Goal: Task Accomplishment & Management: Manage account settings

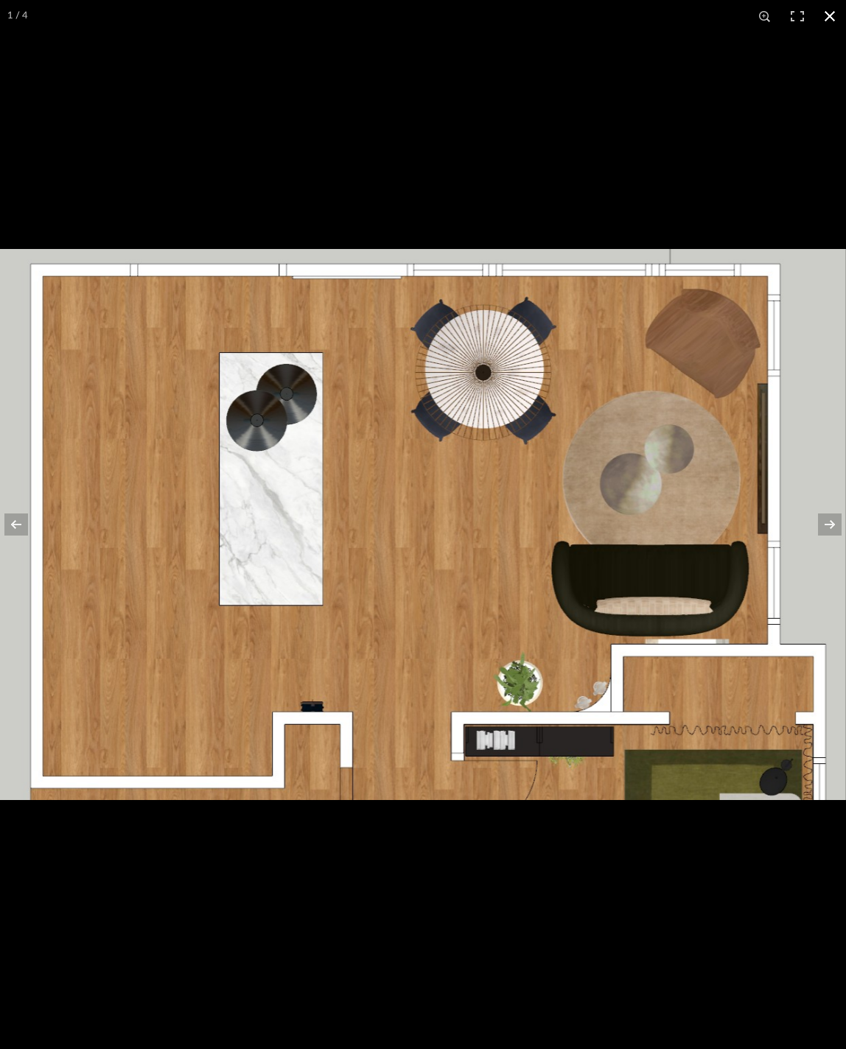
click at [830, 21] on button at bounding box center [829, 16] width 32 height 32
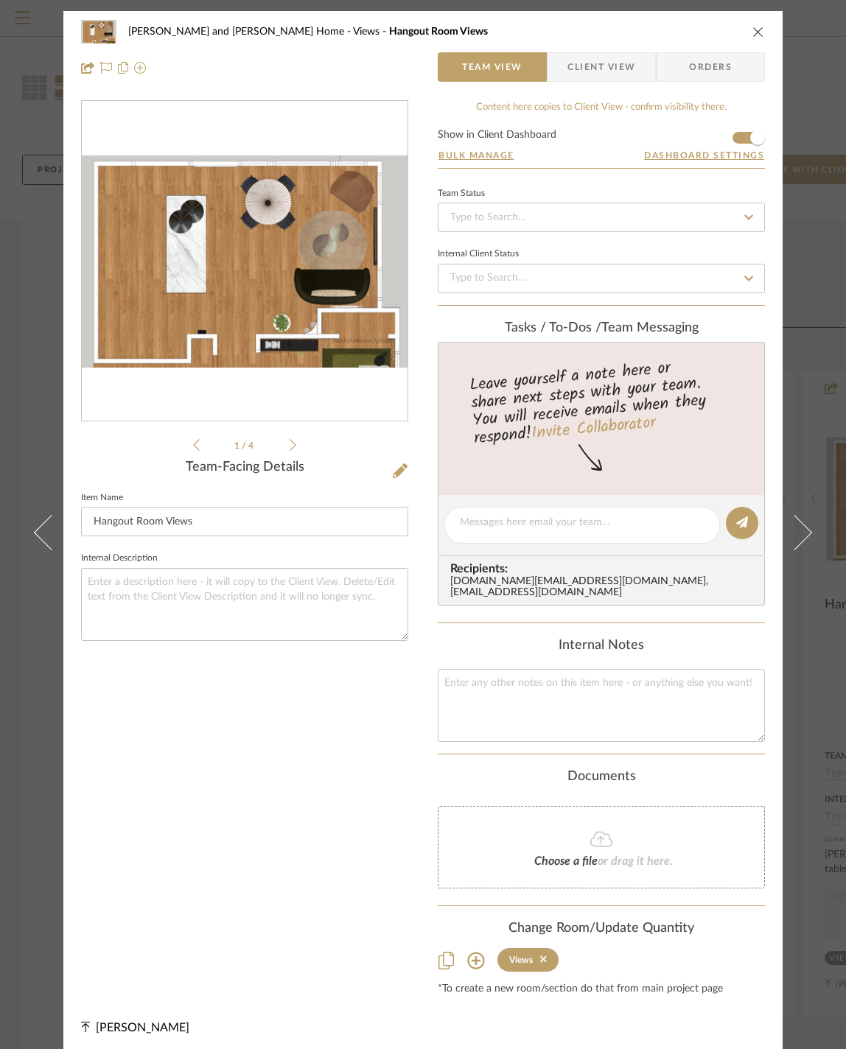
click at [756, 25] on button "close" at bounding box center [757, 31] width 13 height 13
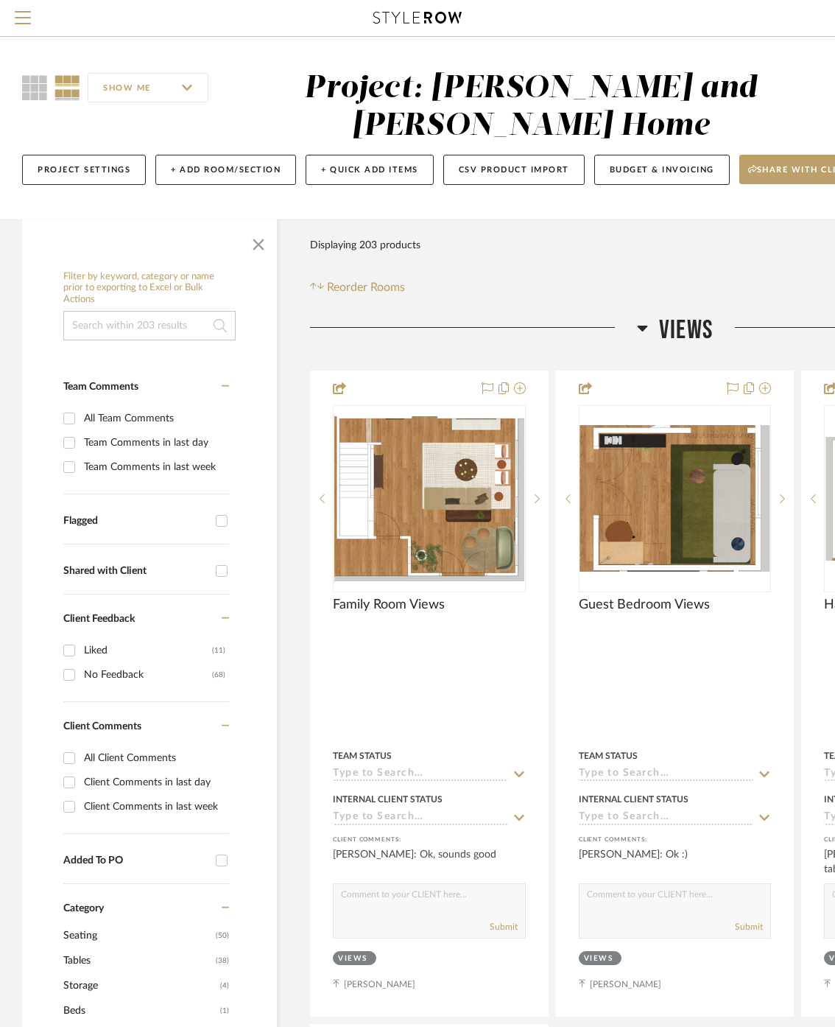
click at [656, 346] on h3 "Views" at bounding box center [675, 331] width 76 height 32
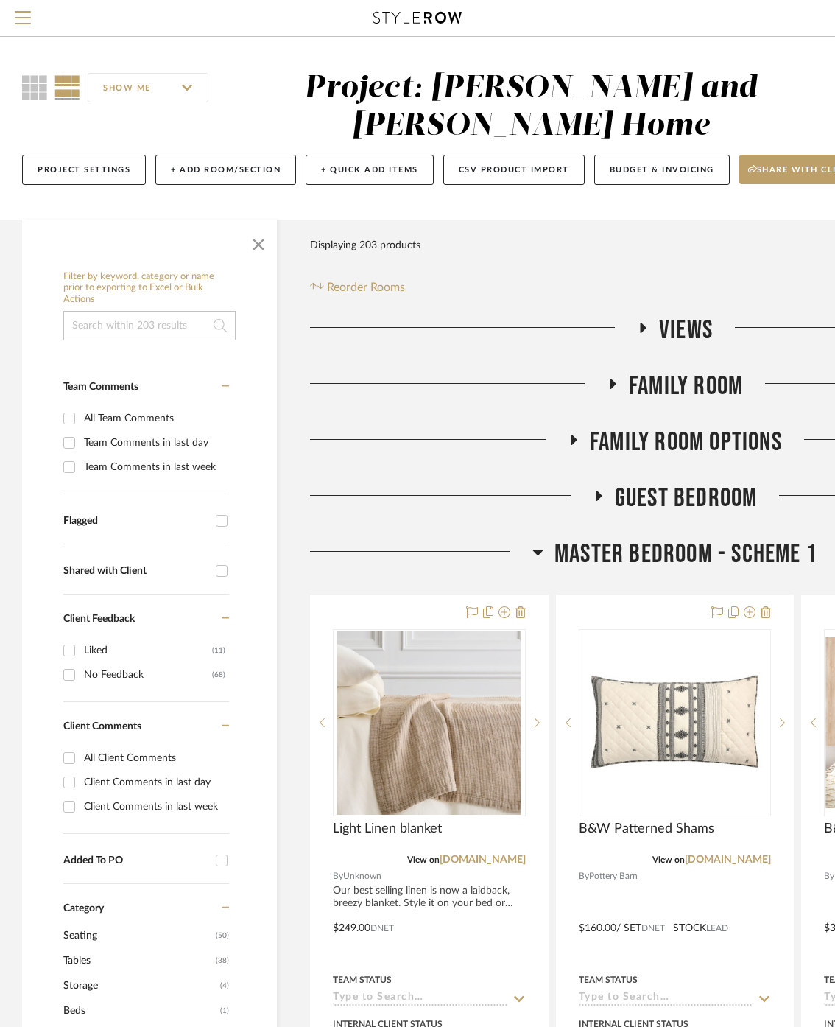
click at [616, 389] on icon at bounding box center [612, 383] width 18 height 11
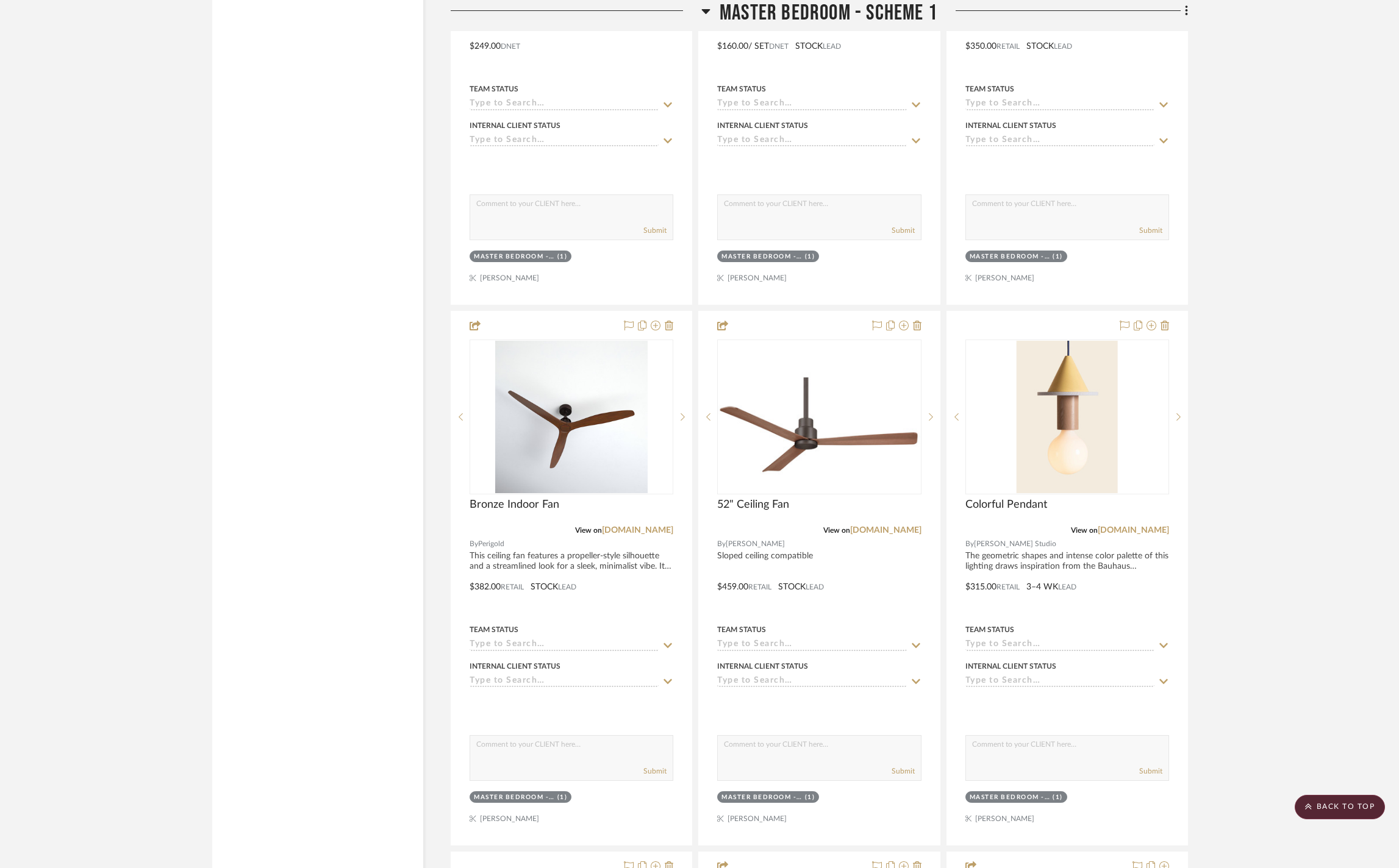
scroll to position [1612, 0]
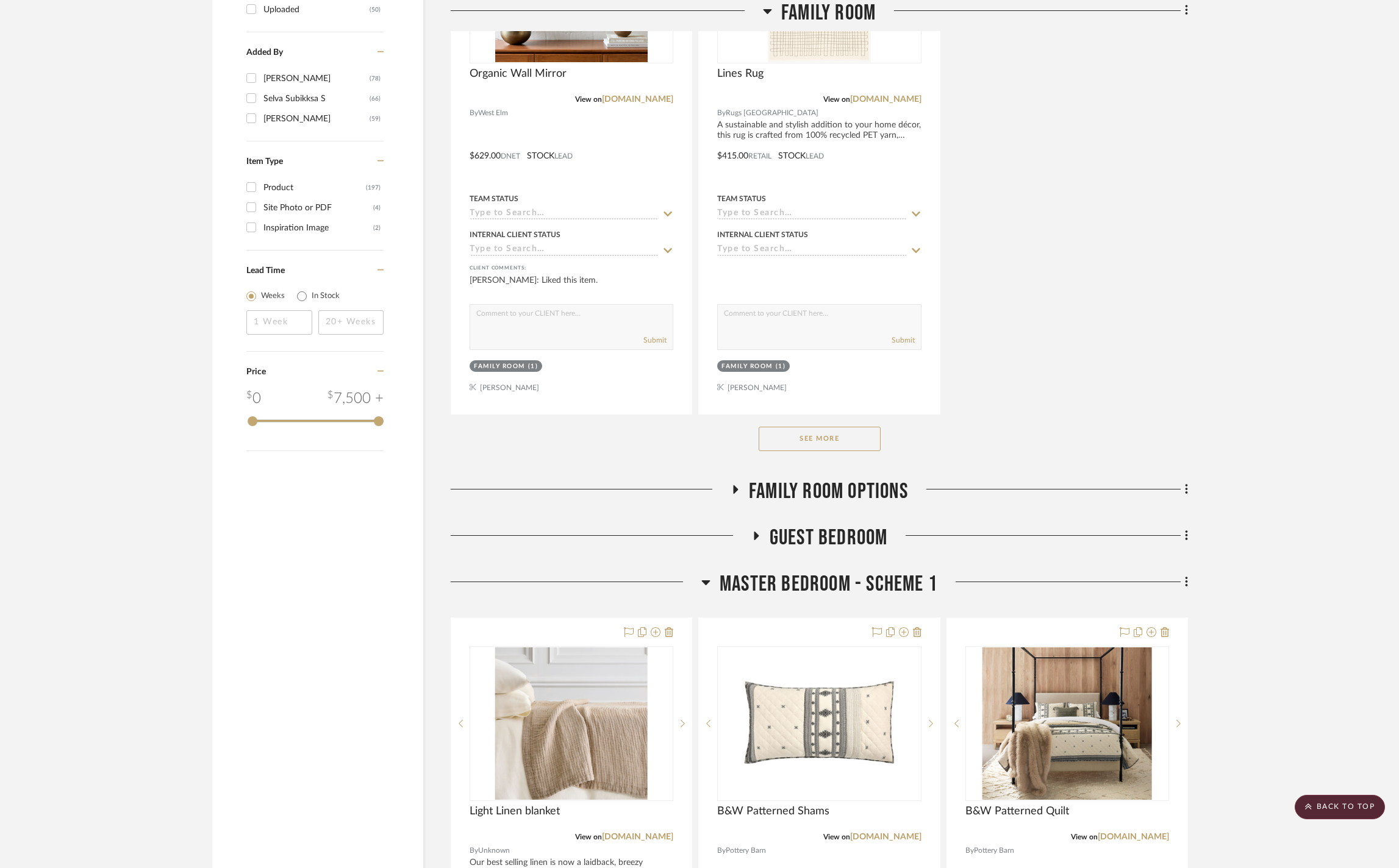
click at [700, 451] on button "See More" at bounding box center [819, 439] width 122 height 24
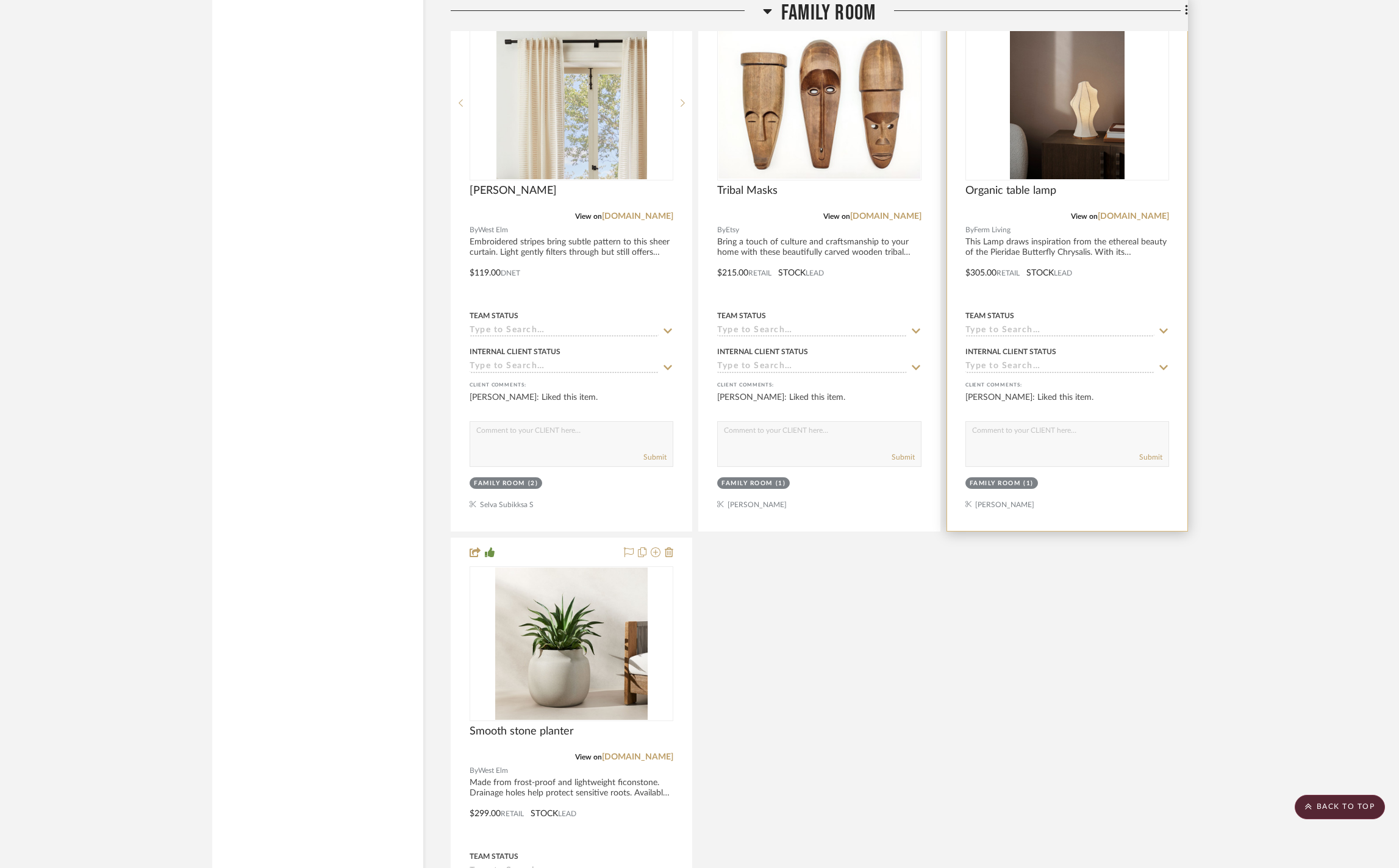
scroll to position [4125, 0]
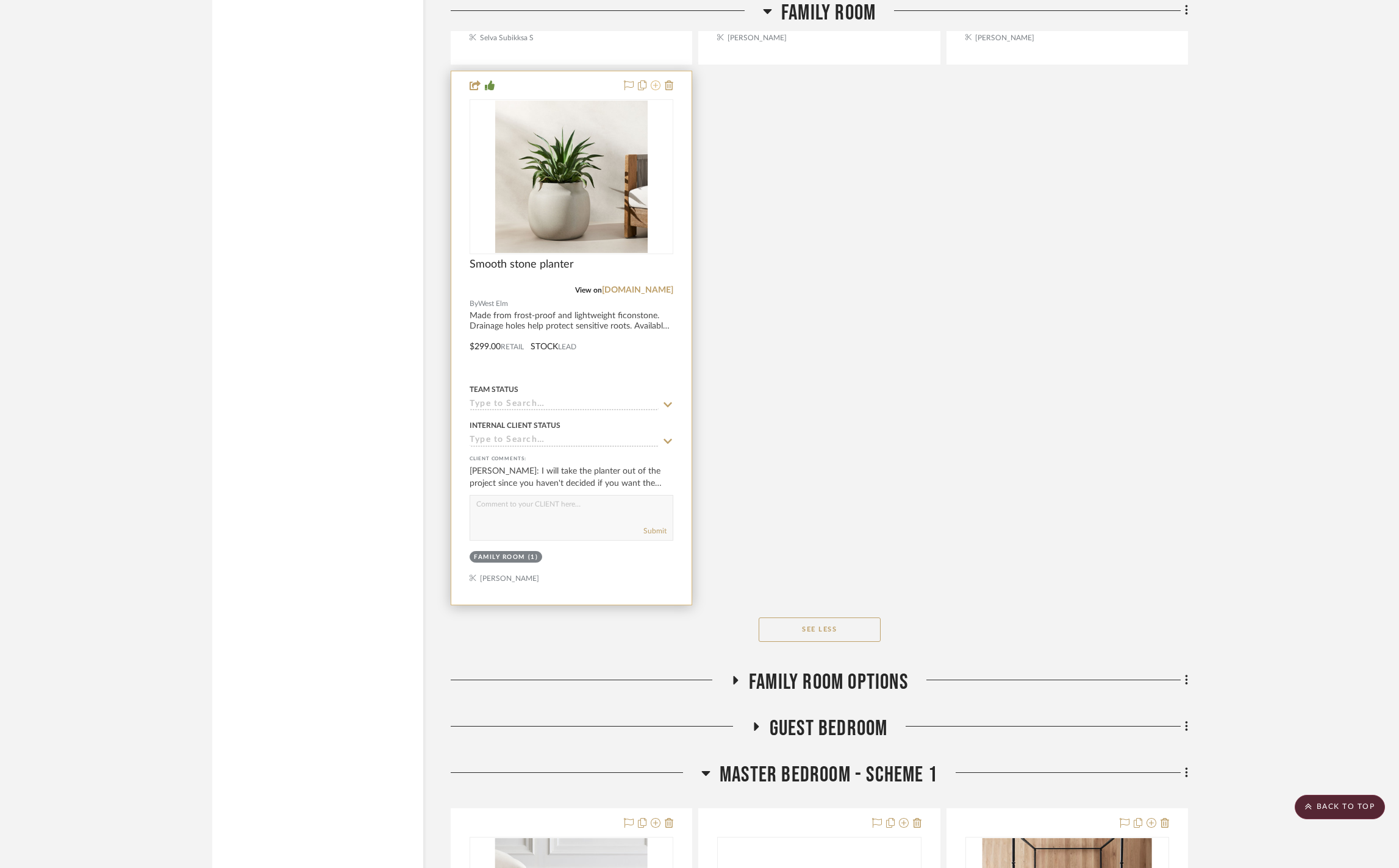
click at [655, 90] on icon at bounding box center [656, 85] width 10 height 10
click at [654, 90] on icon at bounding box center [656, 85] width 10 height 10
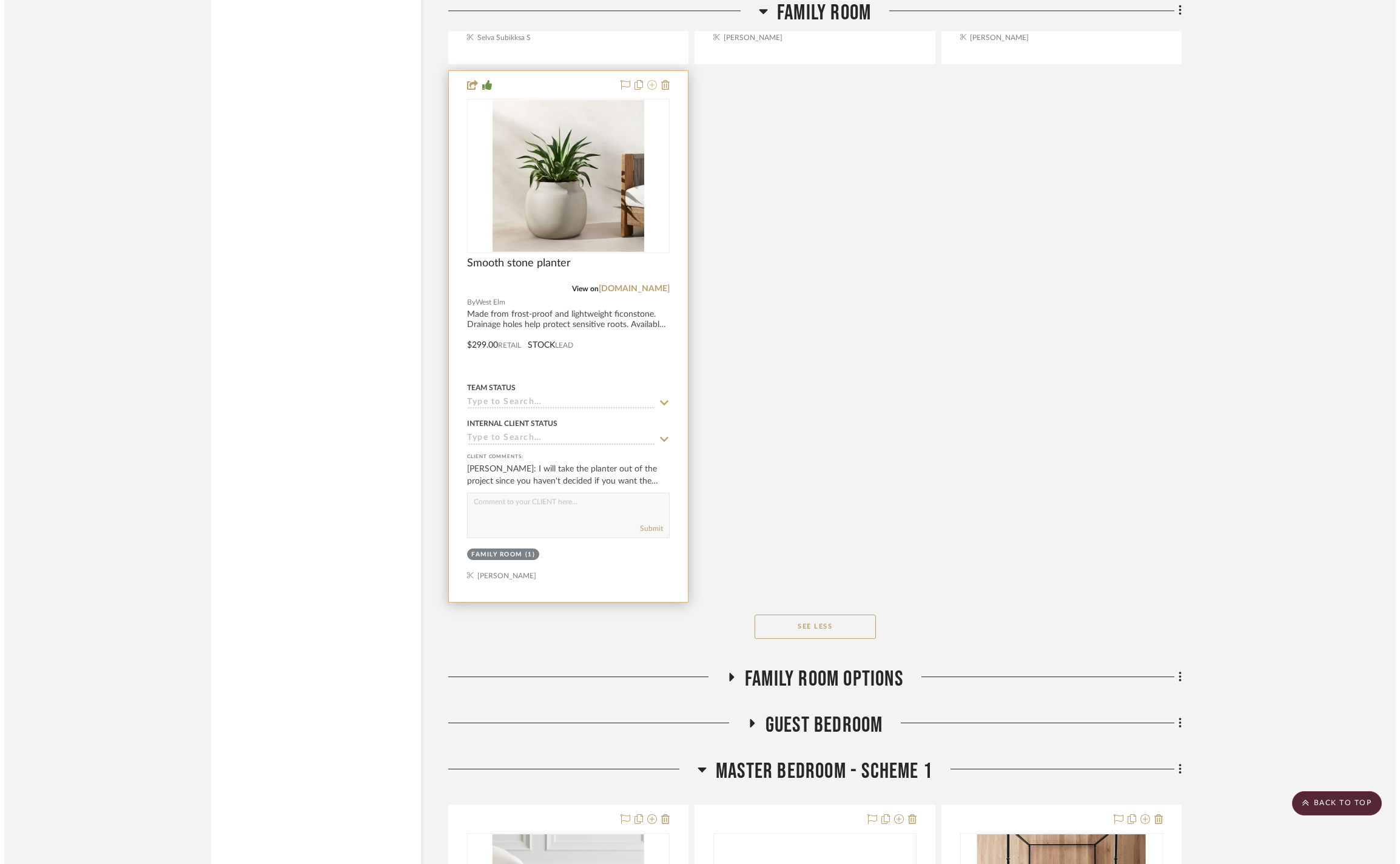
scroll to position [0, 0]
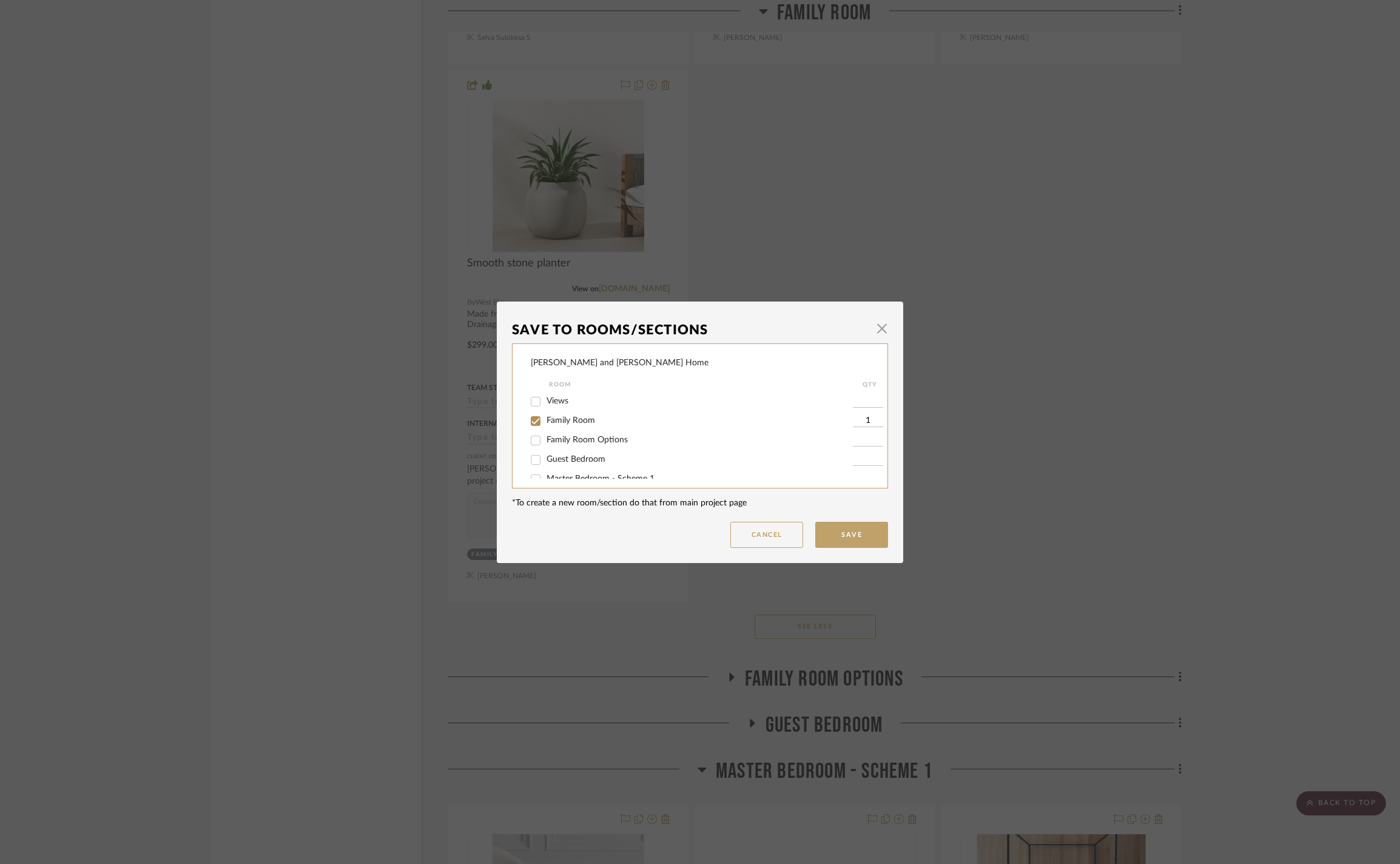
click at [538, 428] on input "Family Room" at bounding box center [536, 421] width 20 height 20
checkbox input "false"
click at [696, 540] on button "Save" at bounding box center [852, 535] width 72 height 26
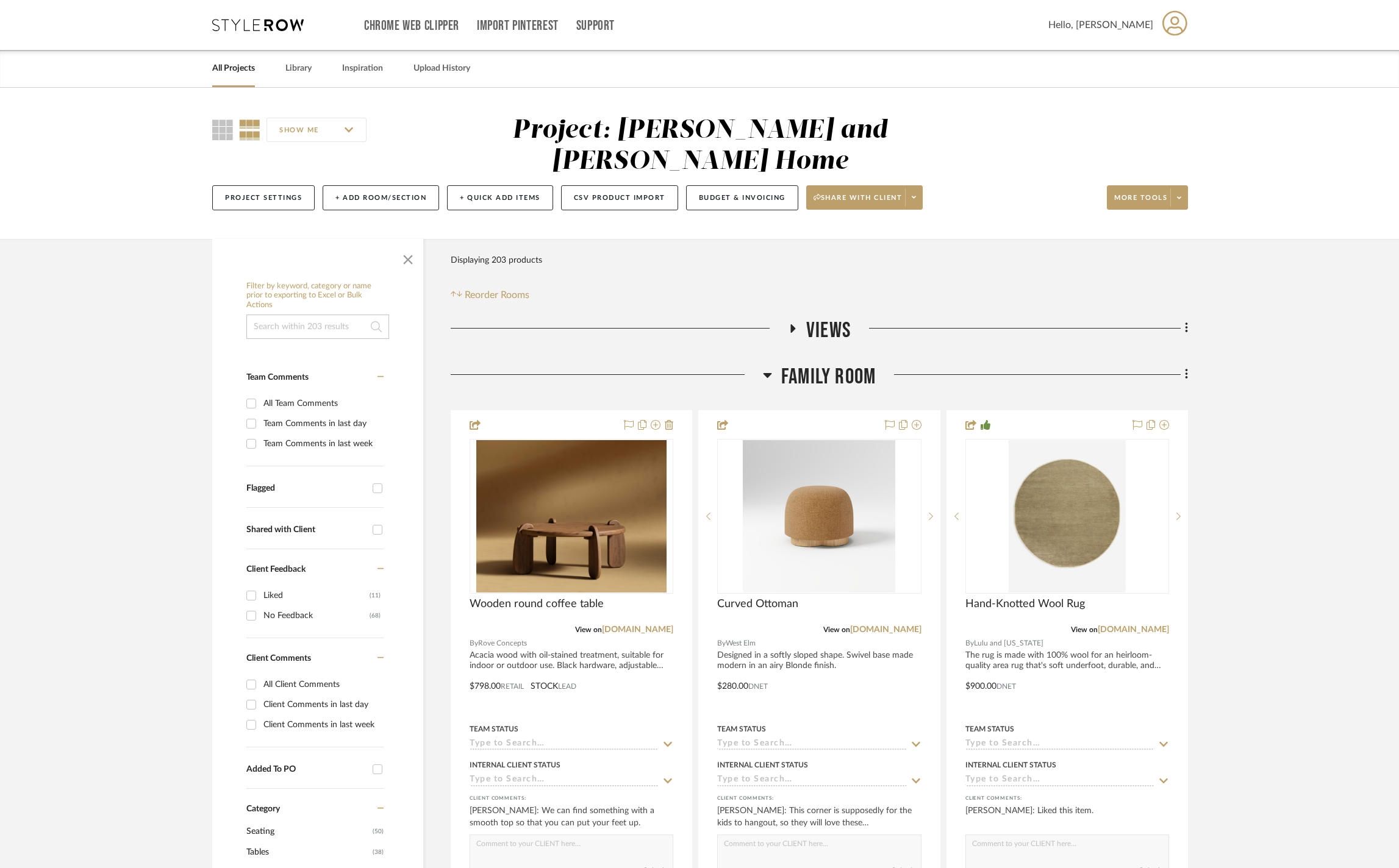
click at [700, 367] on icon at bounding box center [767, 375] width 9 height 15
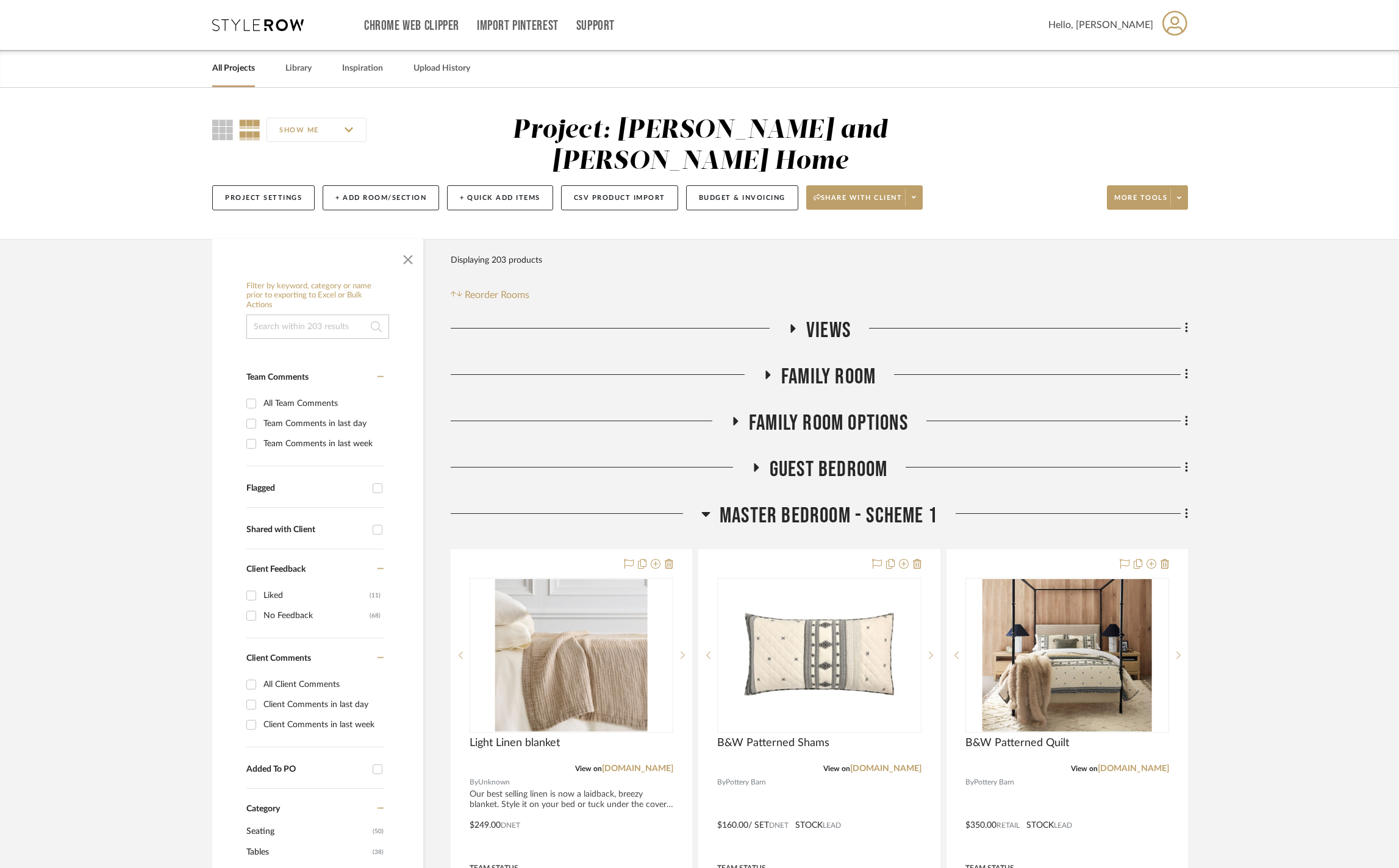
click at [700, 324] on icon at bounding box center [793, 328] width 15 height 9
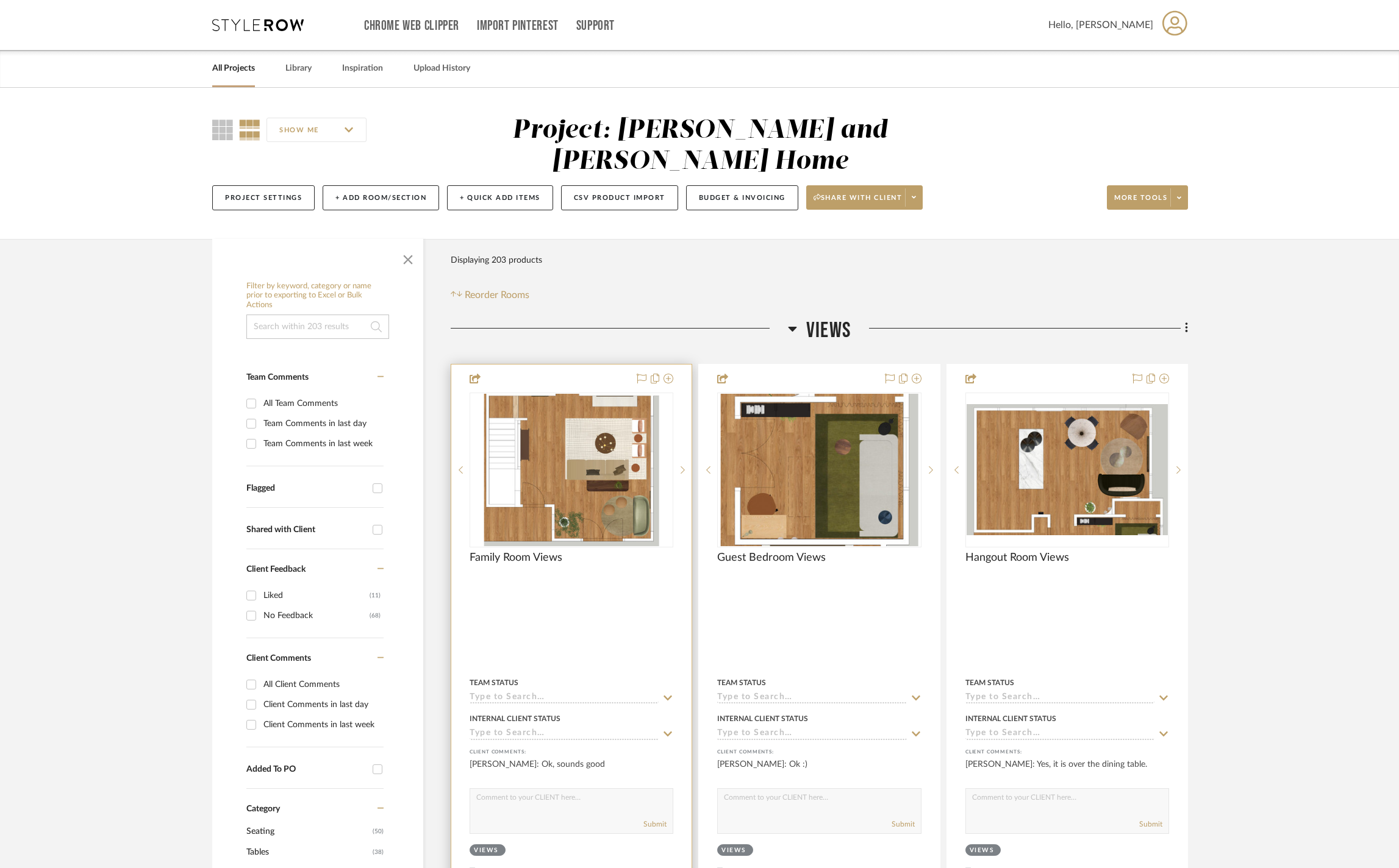
click at [0, 0] on img at bounding box center [0, 0] width 0 height 0
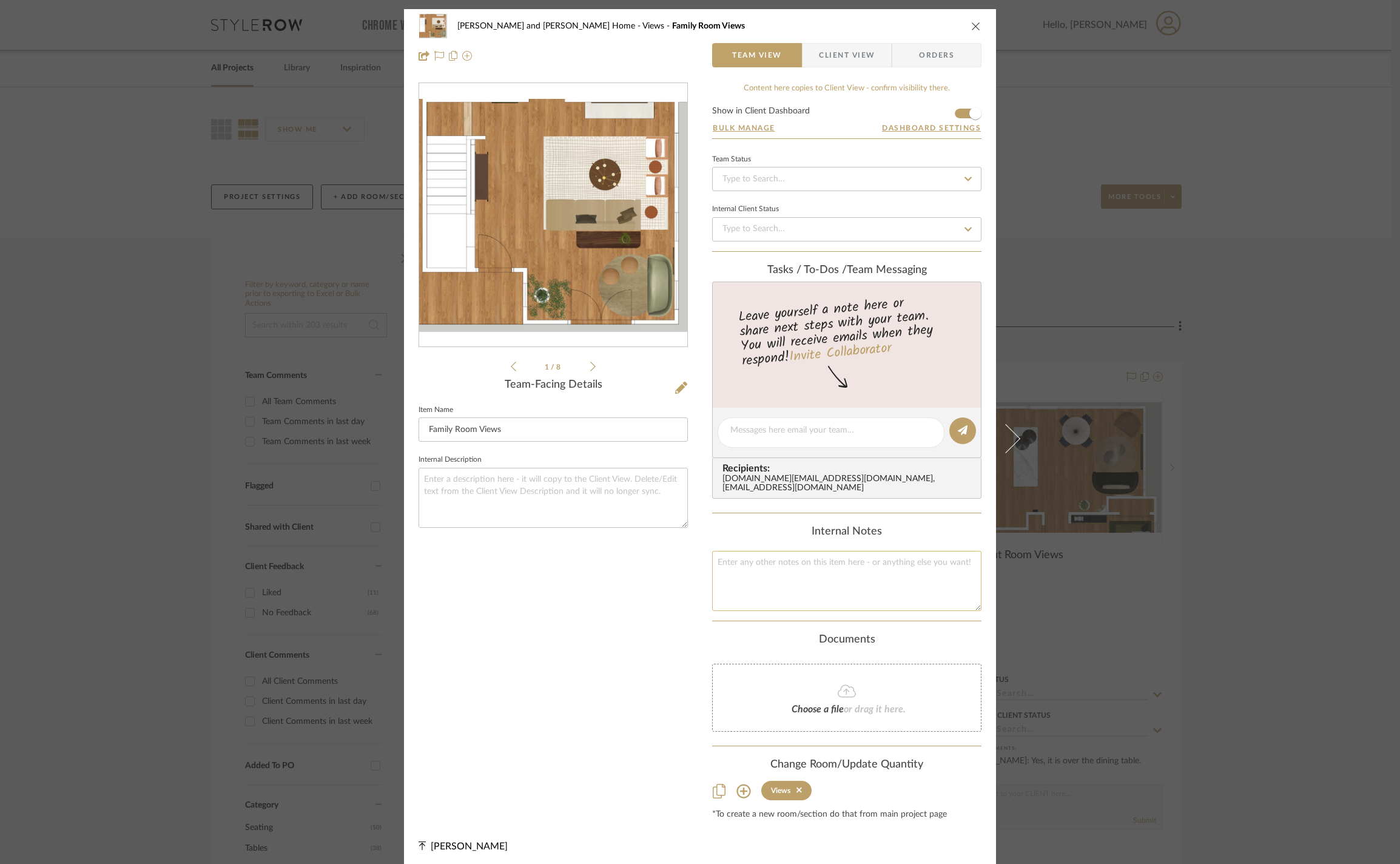
scroll to position [68, 0]
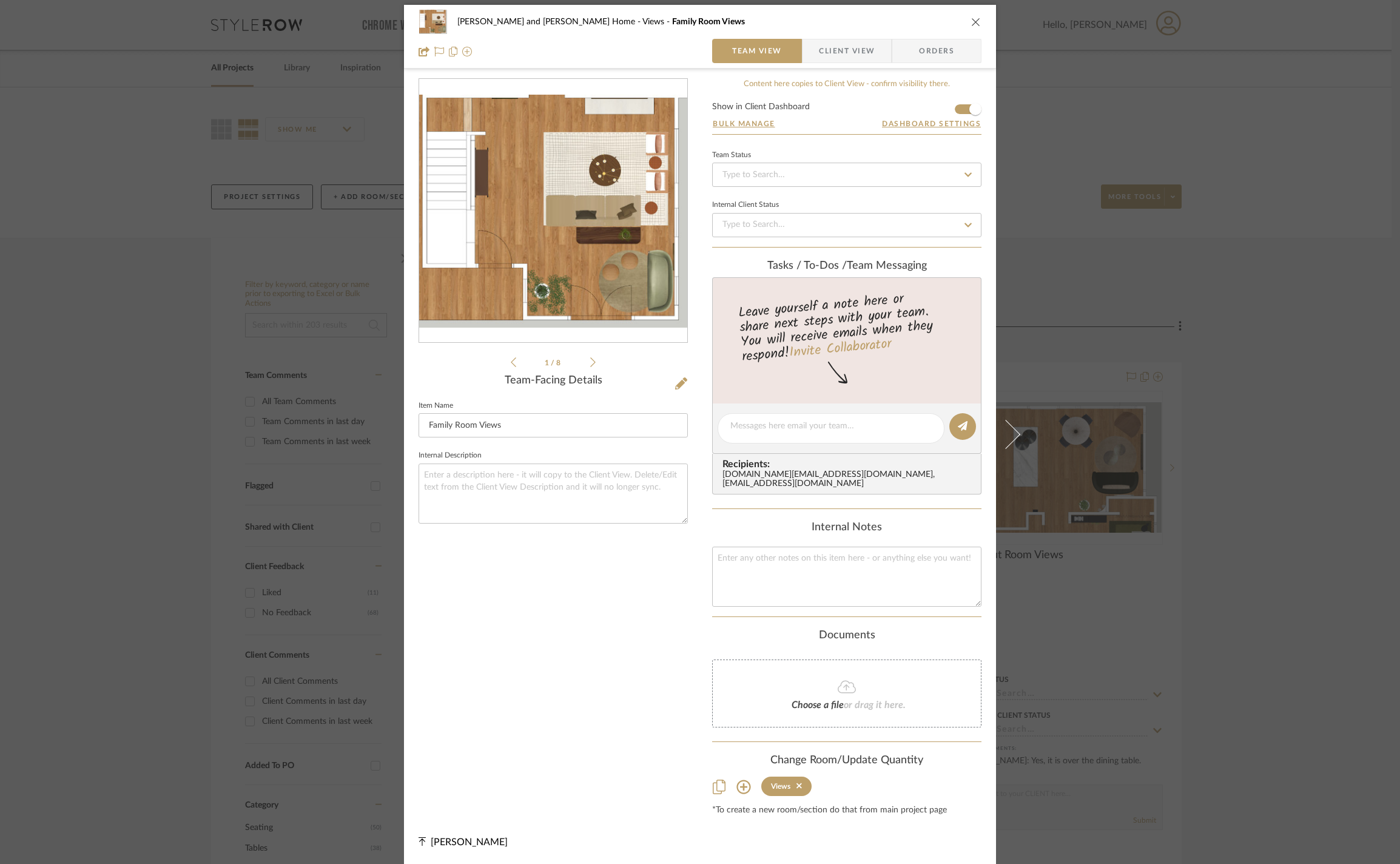
click at [696, 494] on div "[PERSON_NAME] and [PERSON_NAME] Home Views Family Room Views Team View Client V…" at bounding box center [700, 432] width 1400 height 864
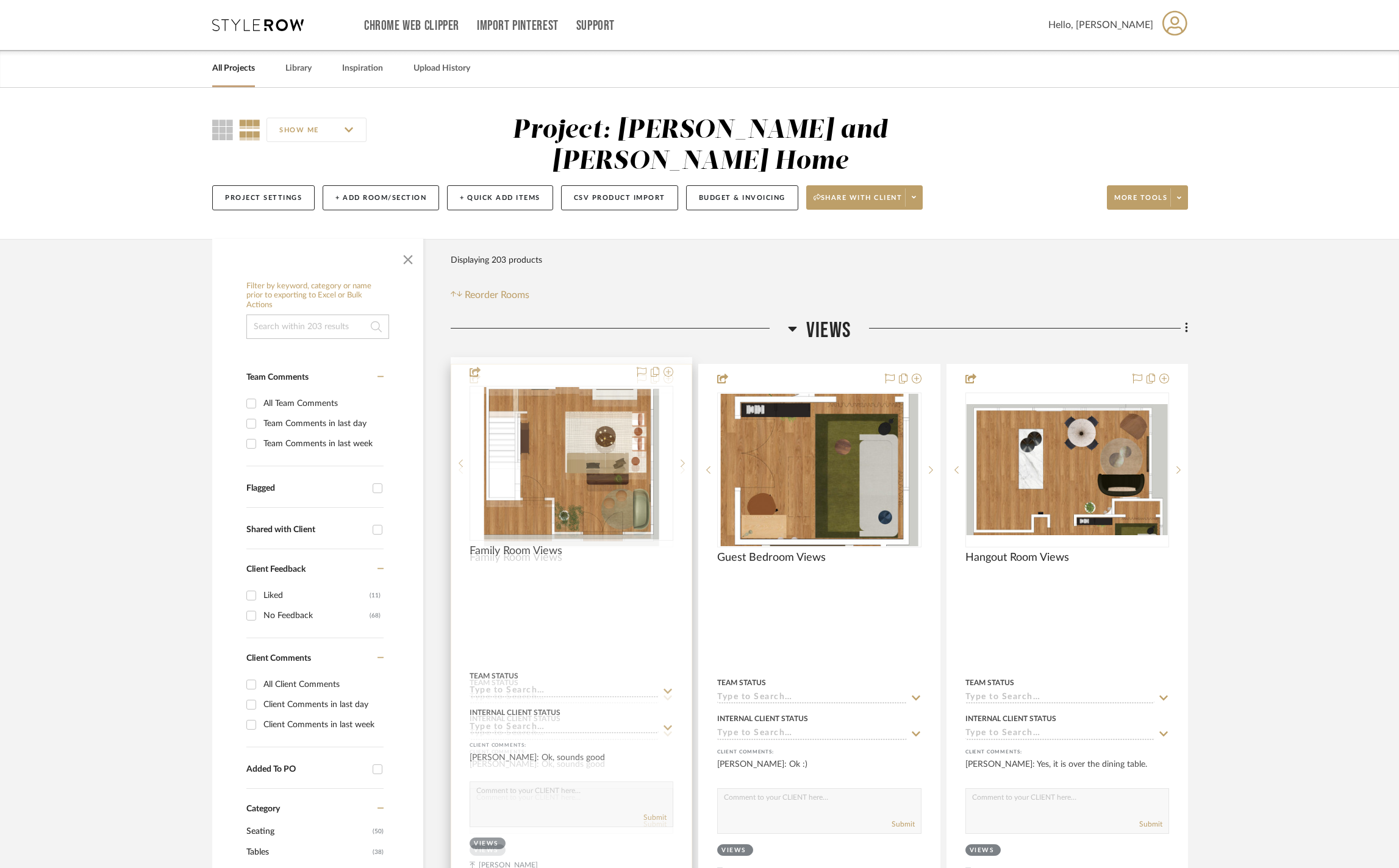
click at [575, 445] on img "0" at bounding box center [571, 470] width 175 height 152
click at [597, 504] on img "0" at bounding box center [571, 470] width 175 height 152
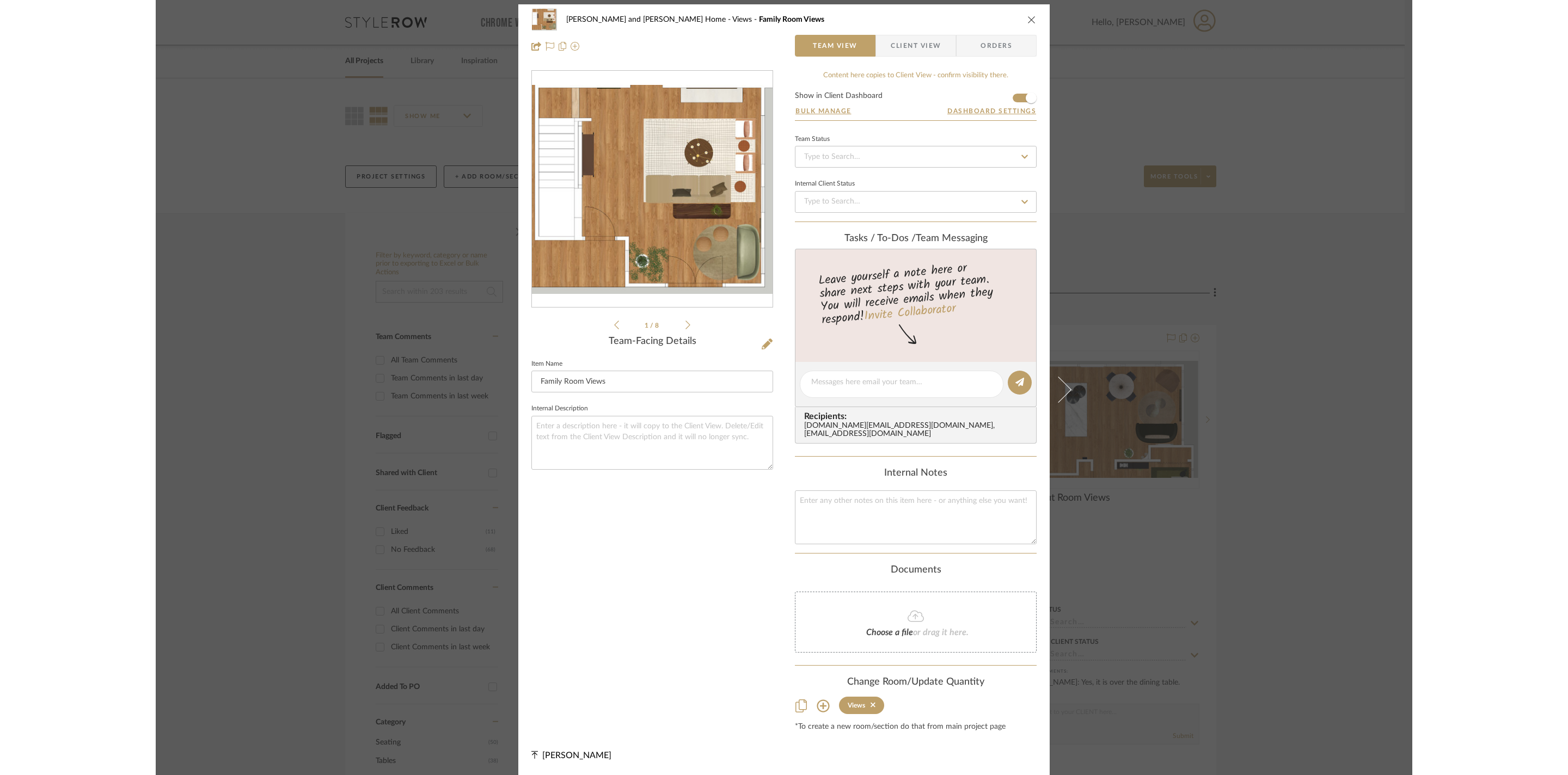
scroll to position [0, 0]
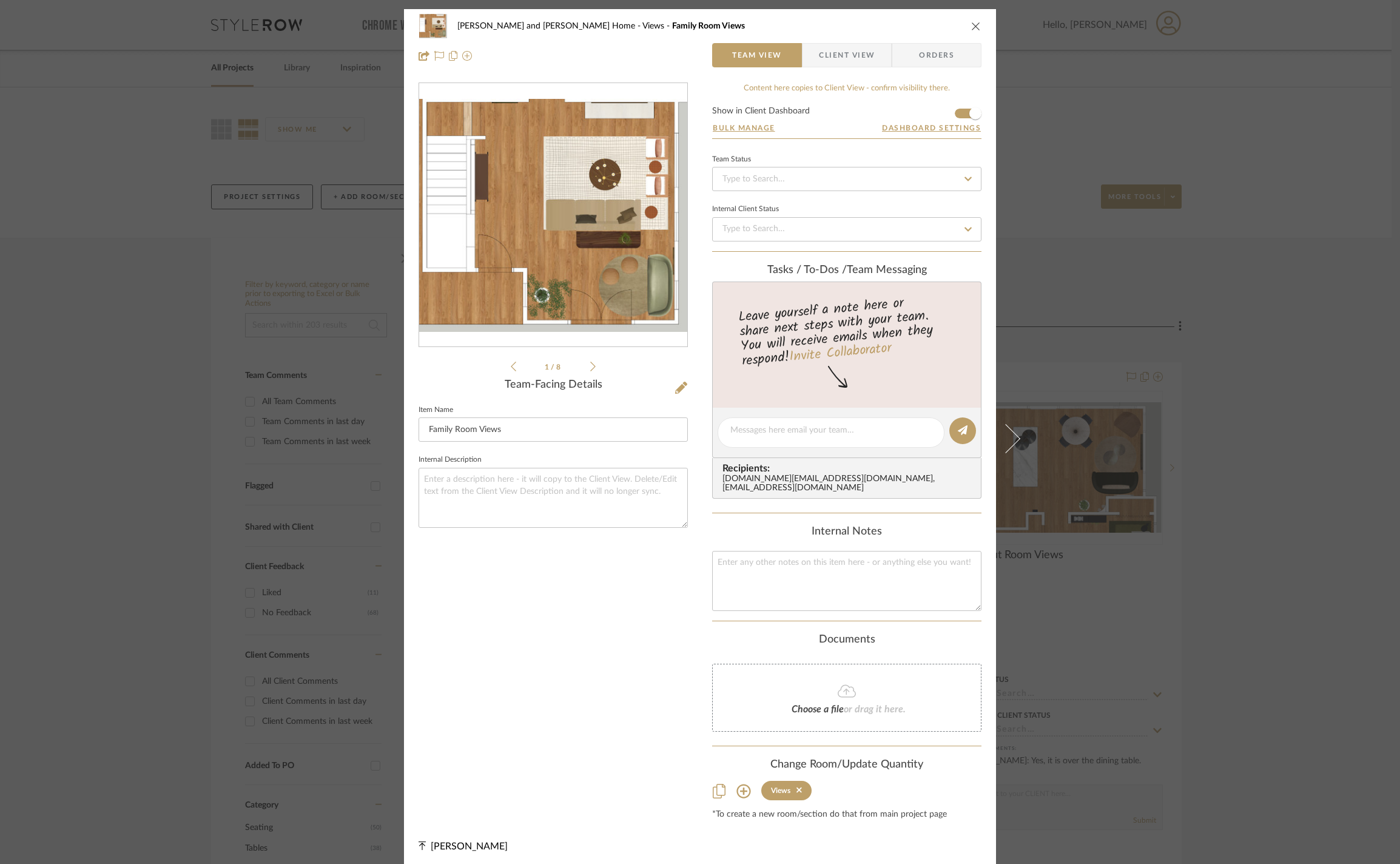
click at [696, 227] on div "[PERSON_NAME] and [PERSON_NAME] Home Views Family Room Views Team View Client V…" at bounding box center [700, 432] width 1400 height 864
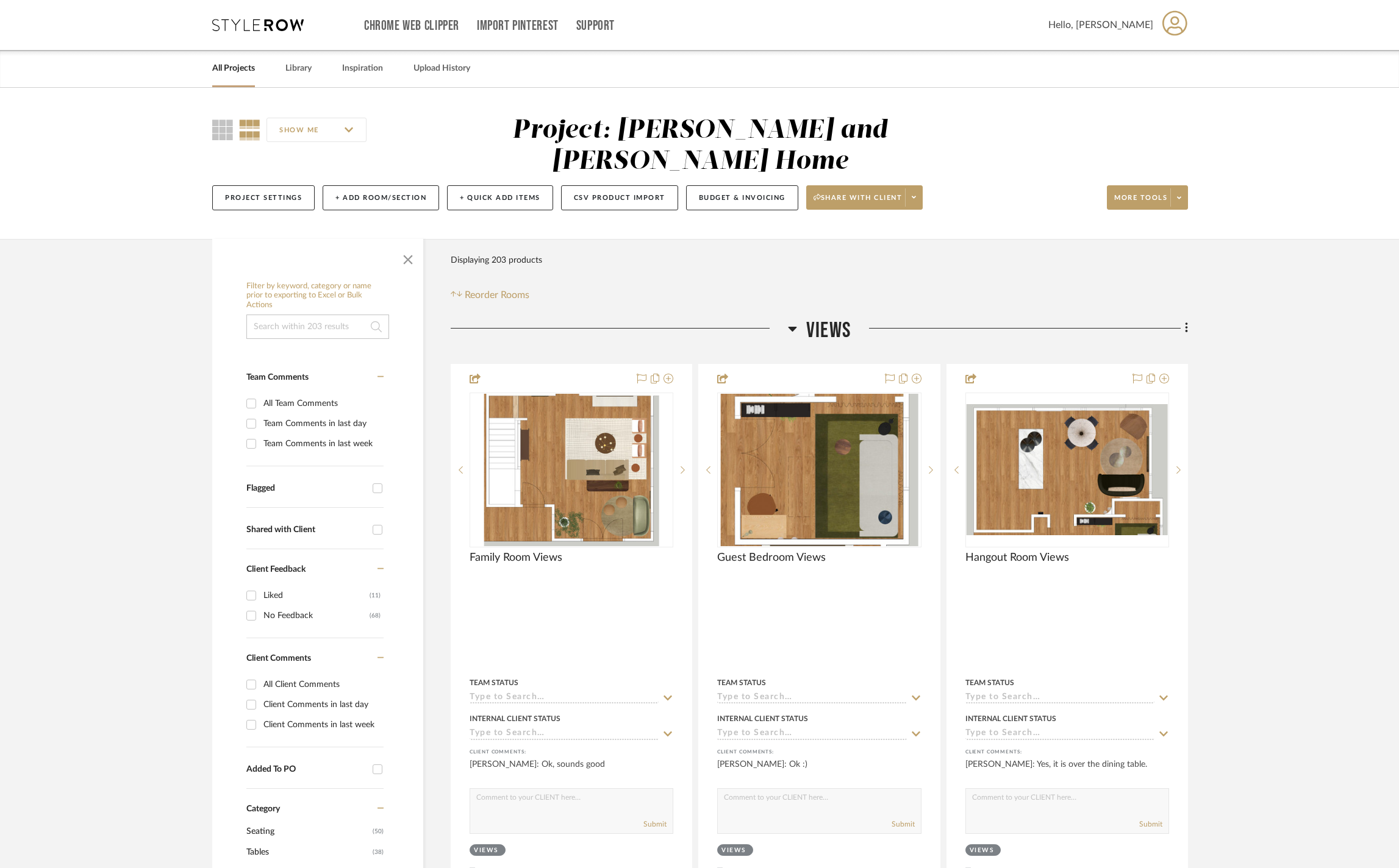
click at [700, 323] on icon at bounding box center [792, 328] width 9 height 15
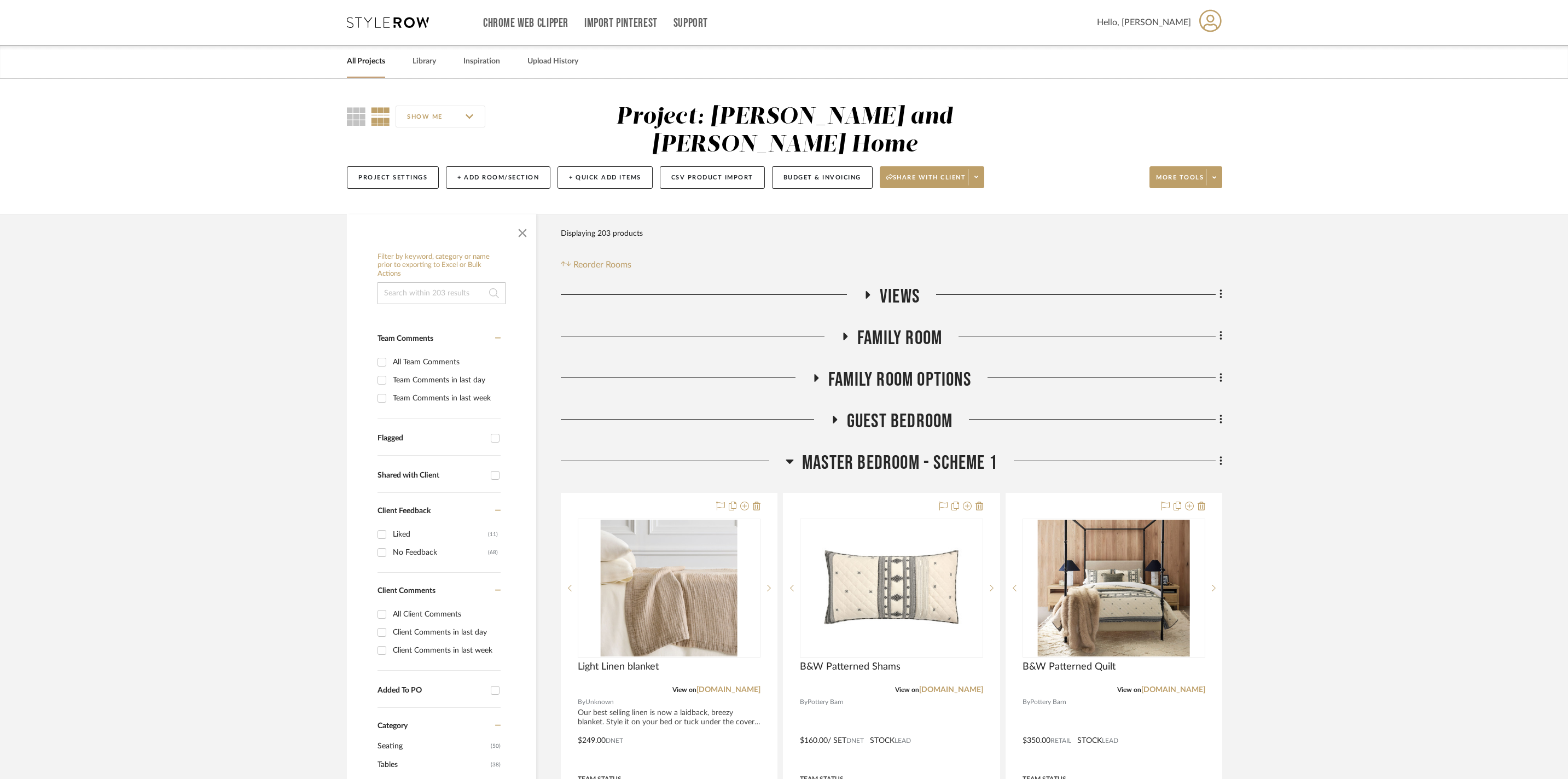
click at [628, 290] on icon at bounding box center [868, 294] width 13 height 8
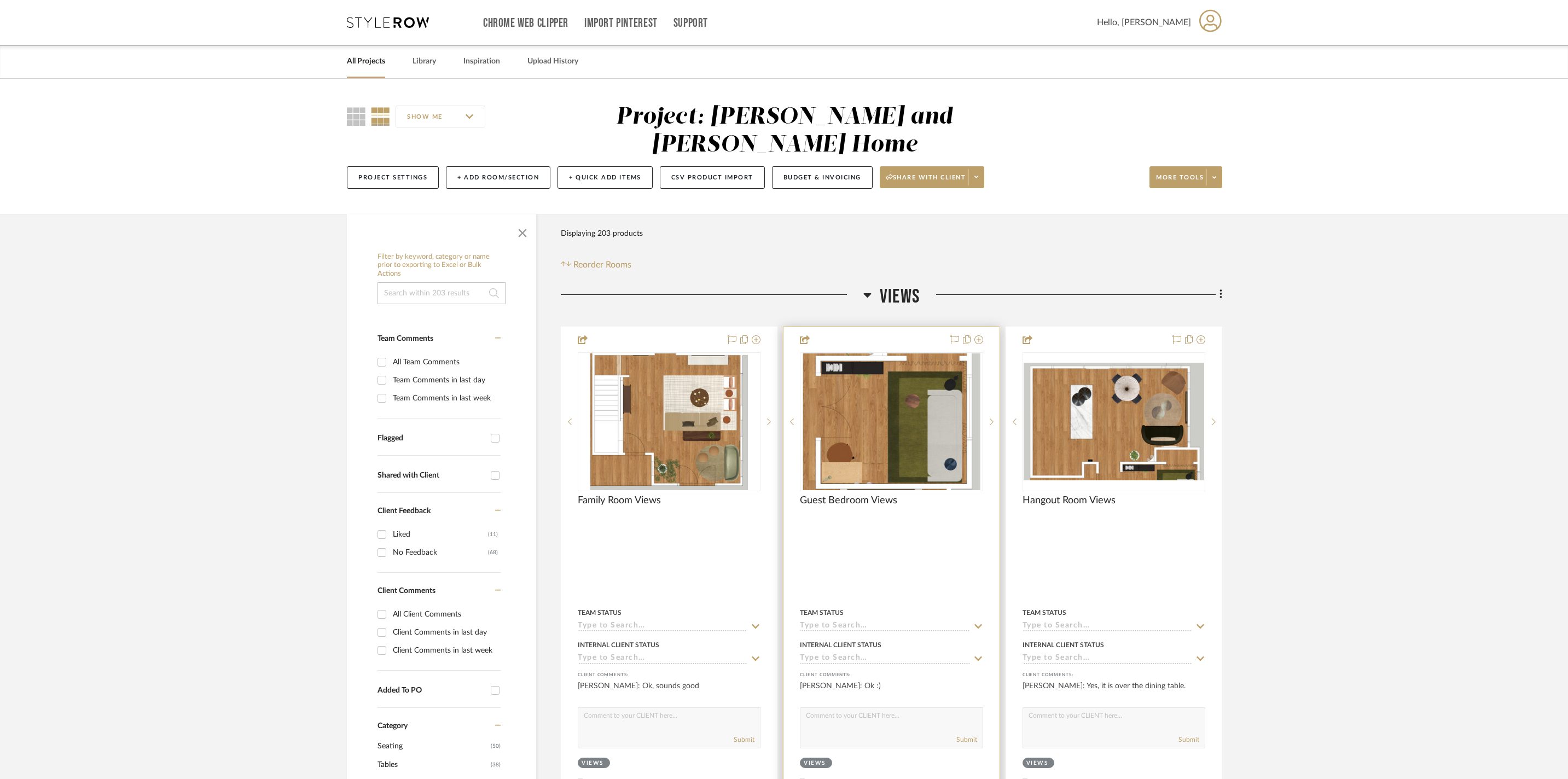
click at [0, 0] on img at bounding box center [0, 0] width 0 height 0
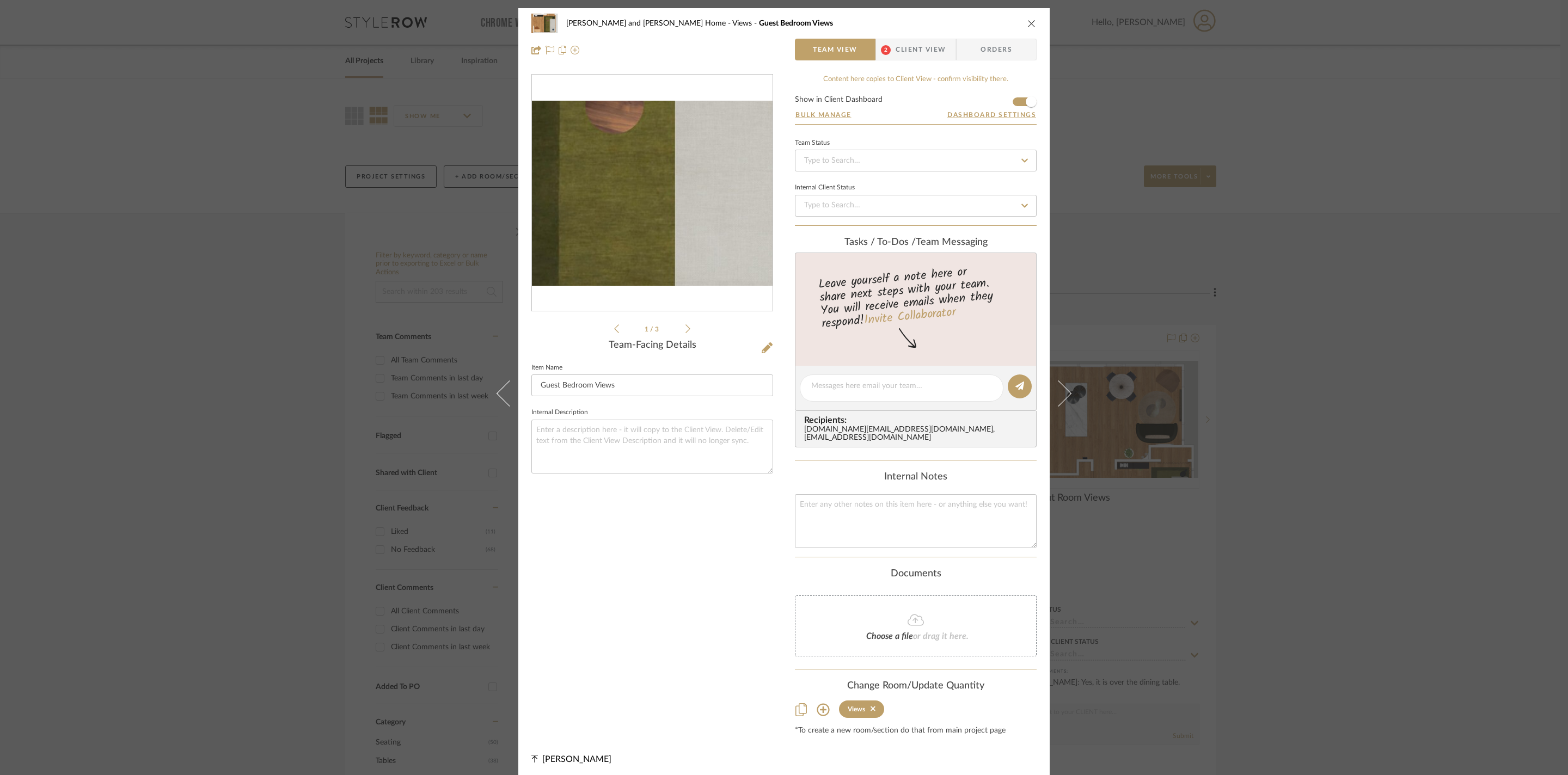
click at [624, 196] on img "0" at bounding box center [652, 193] width 241 height 185
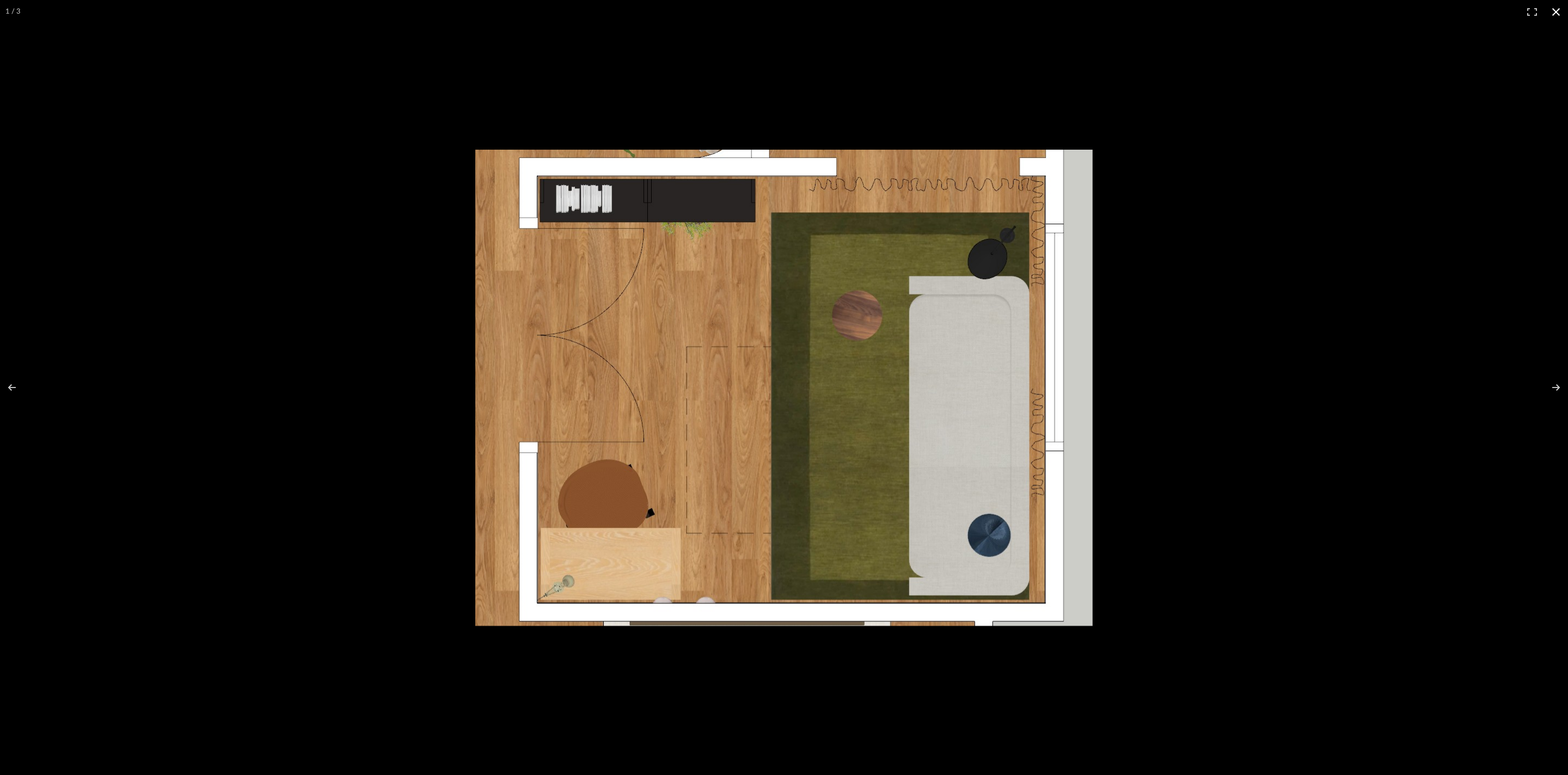
click at [624, 296] on div at bounding box center [988, 403] width 1026 height 508
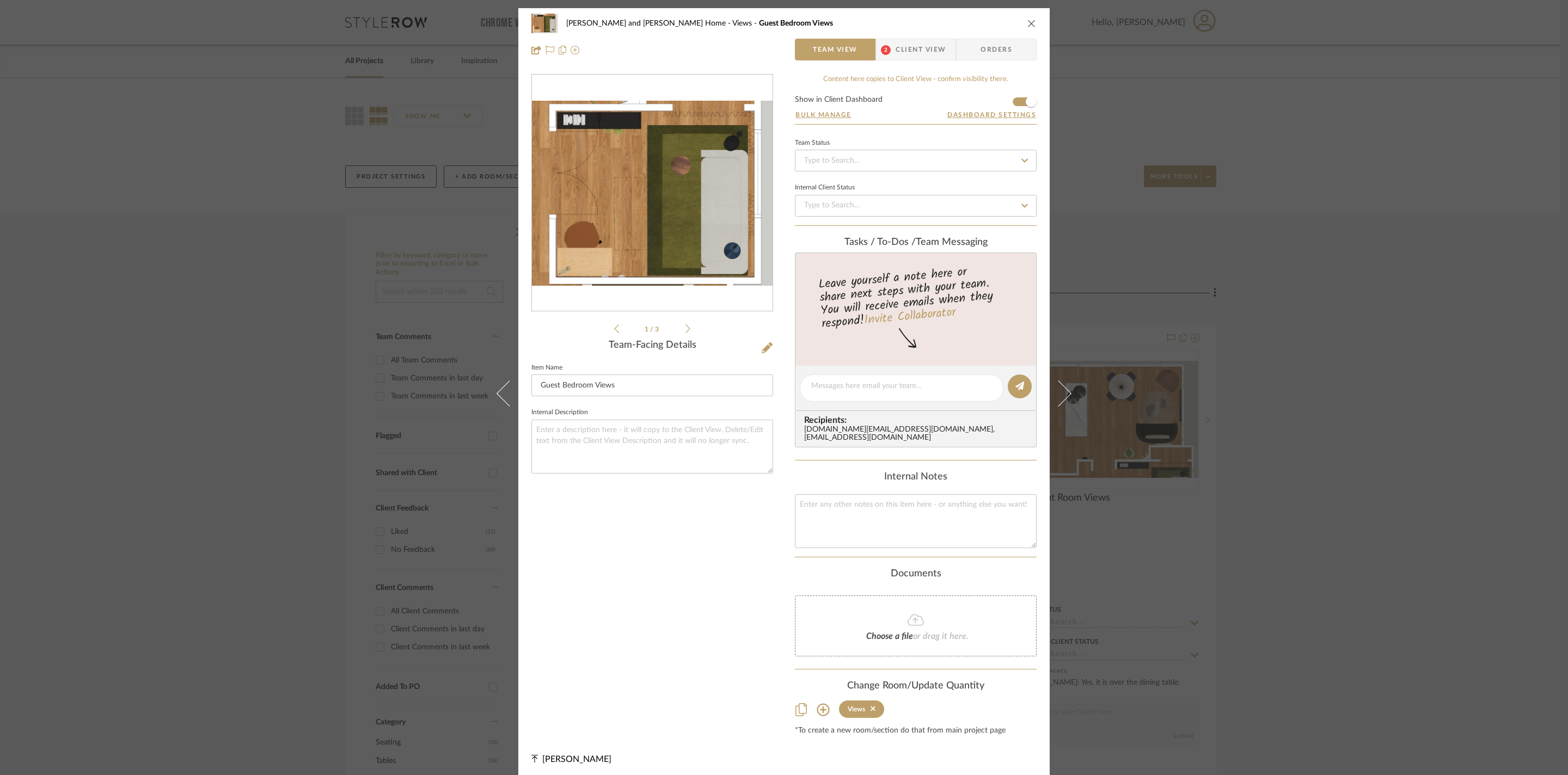
click at [624, 264] on div "[PERSON_NAME] and [PERSON_NAME] Home Views Guest Bedroom Views Team View 2 Clie…" at bounding box center [784, 387] width 1568 height 775
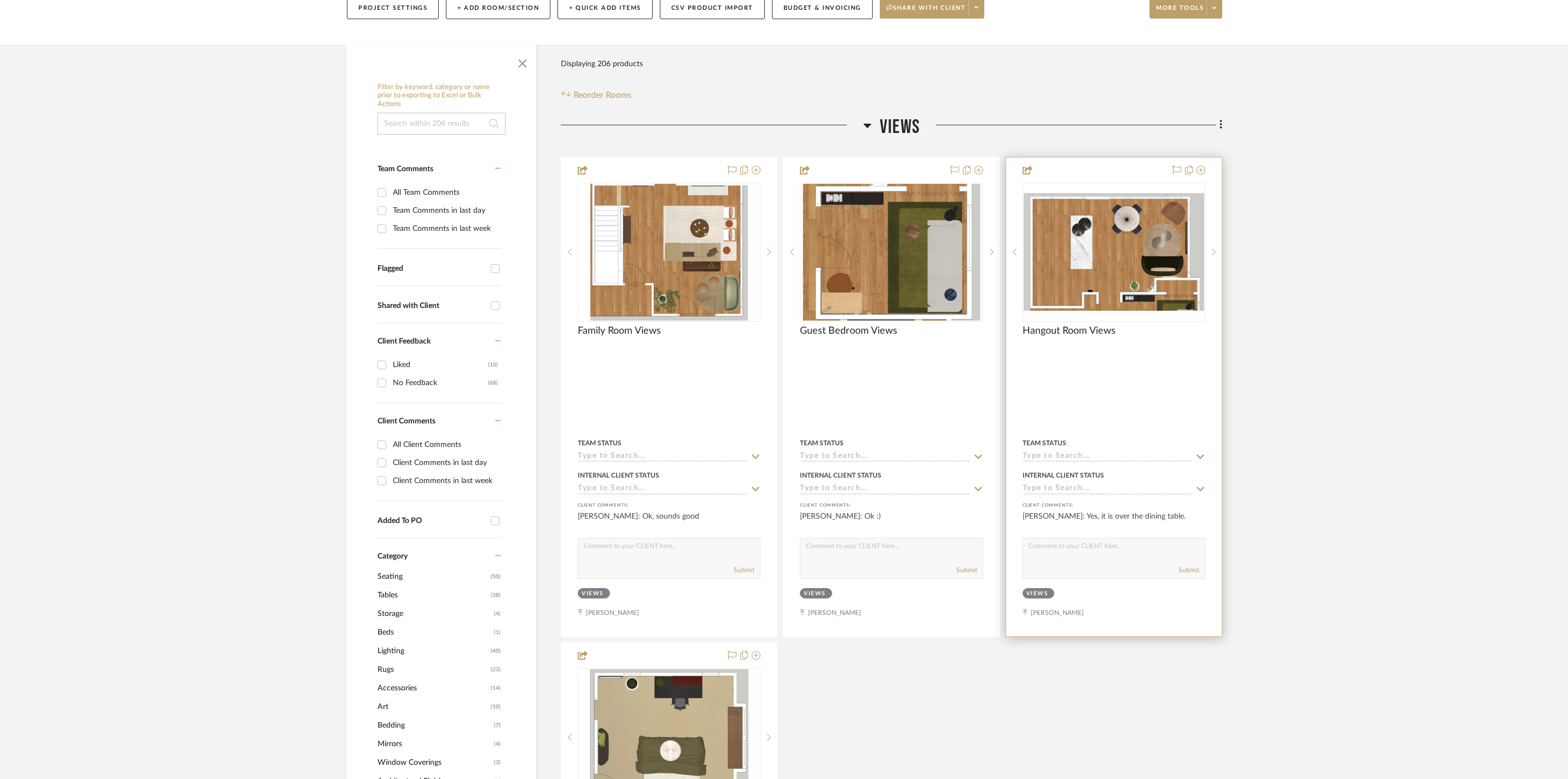
scroll to position [321, 0]
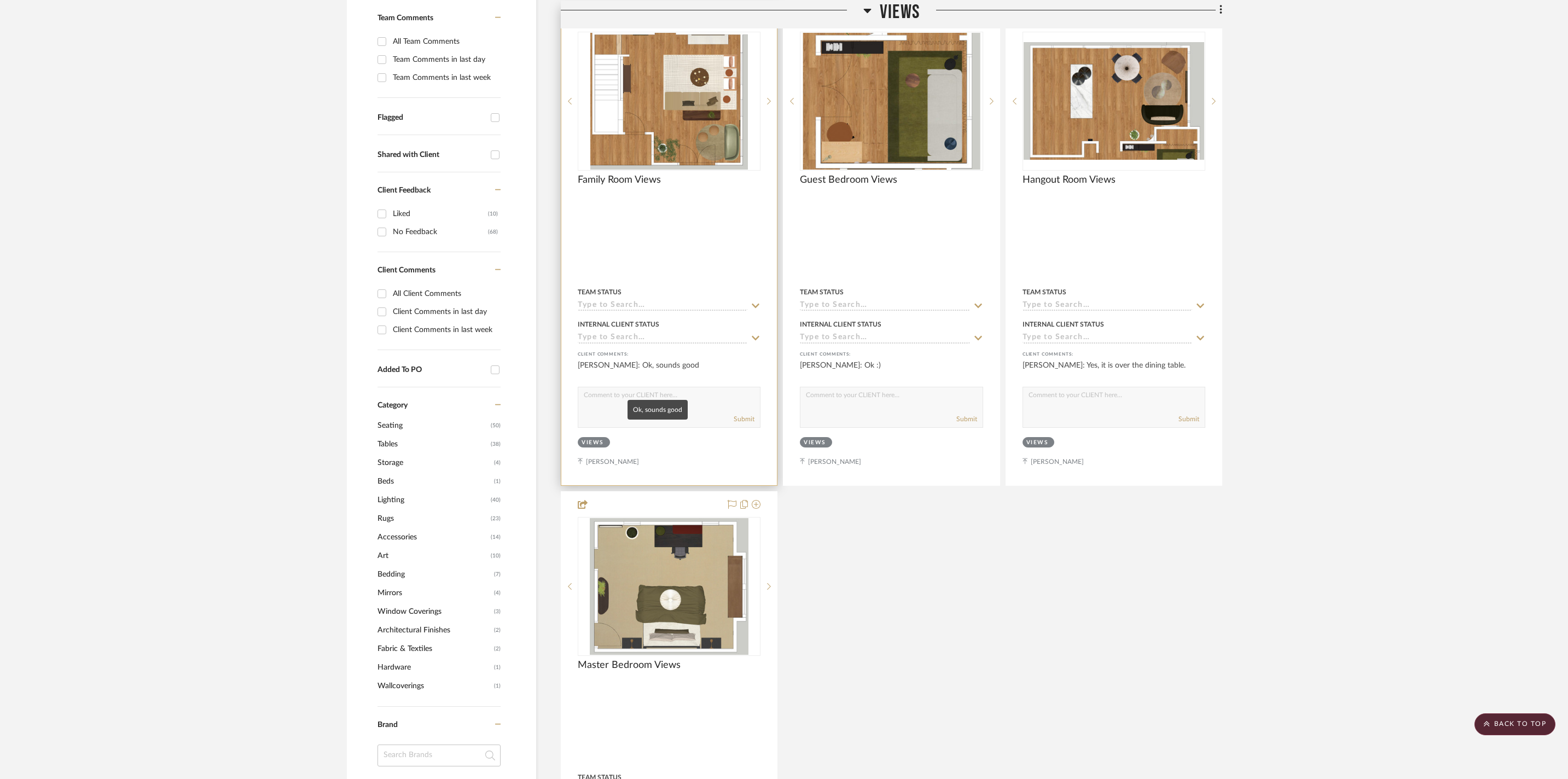
click at [685, 379] on div "[PERSON_NAME]: Ok, sounds good" at bounding box center [669, 371] width 183 height 22
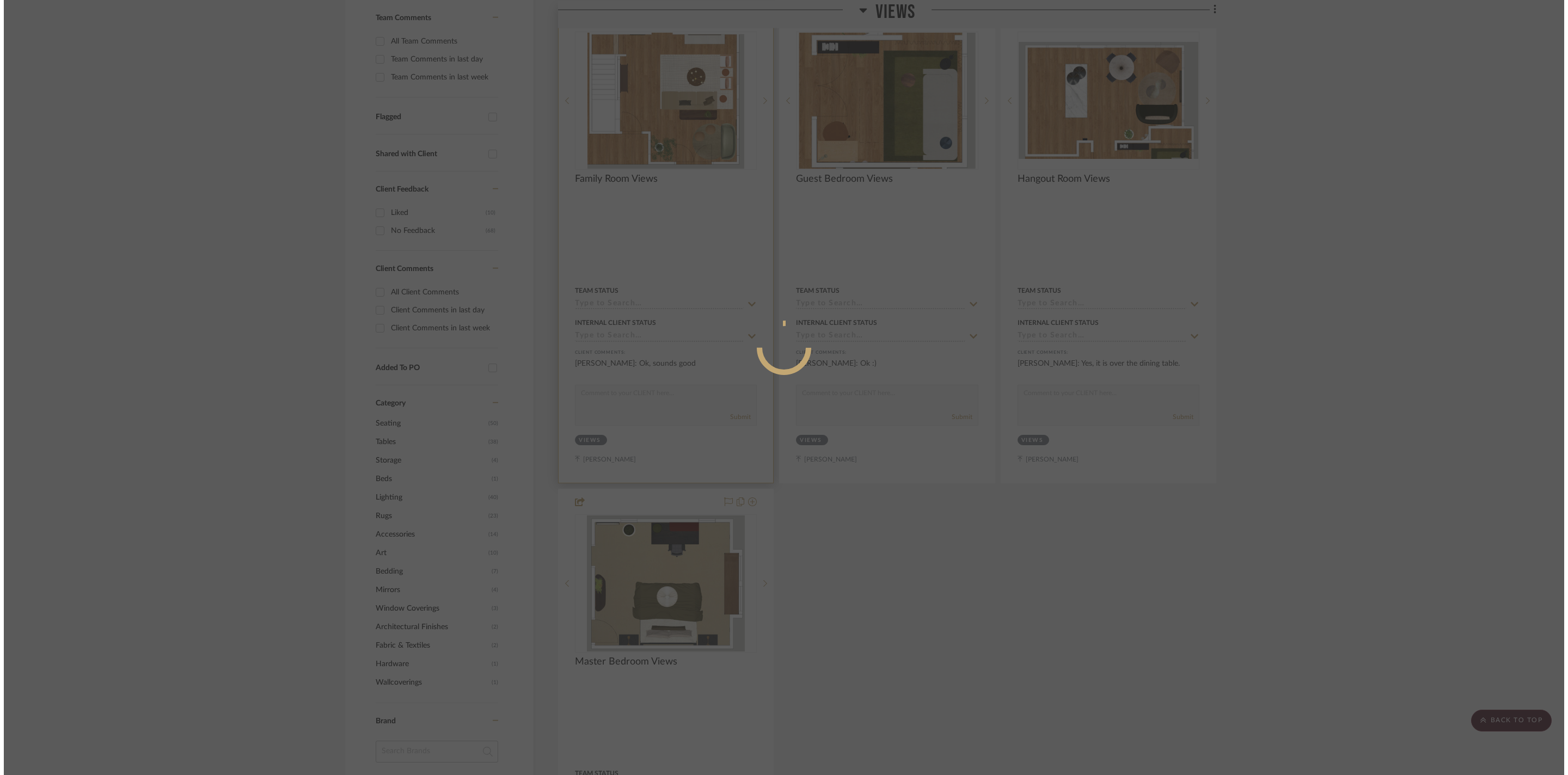
scroll to position [0, 0]
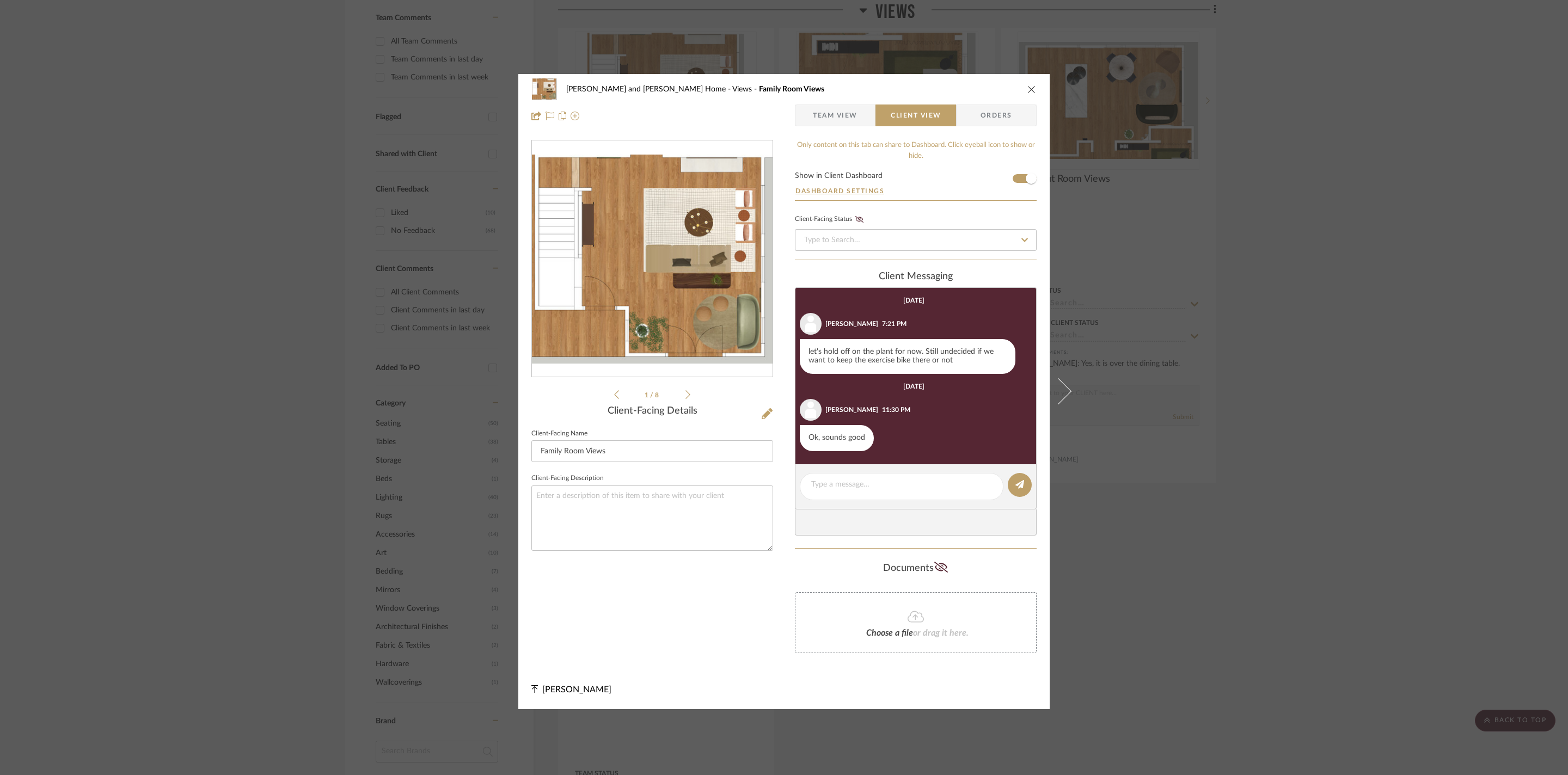
click at [1338, 378] on div "Sharika and Ashish Home Views Family Room Views Team View Client View Orders 1 …" at bounding box center [784, 387] width 1568 height 775
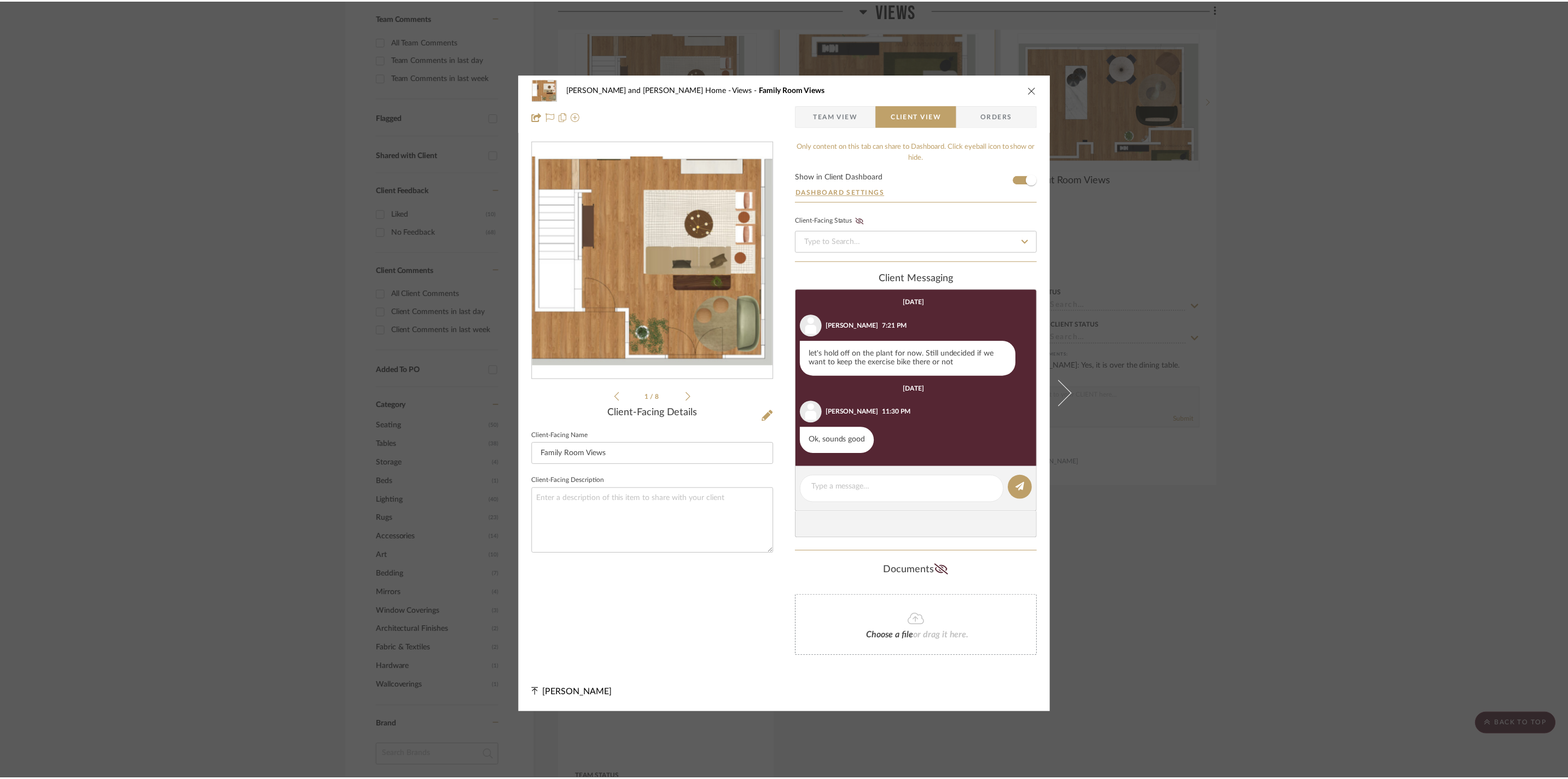
scroll to position [321, 0]
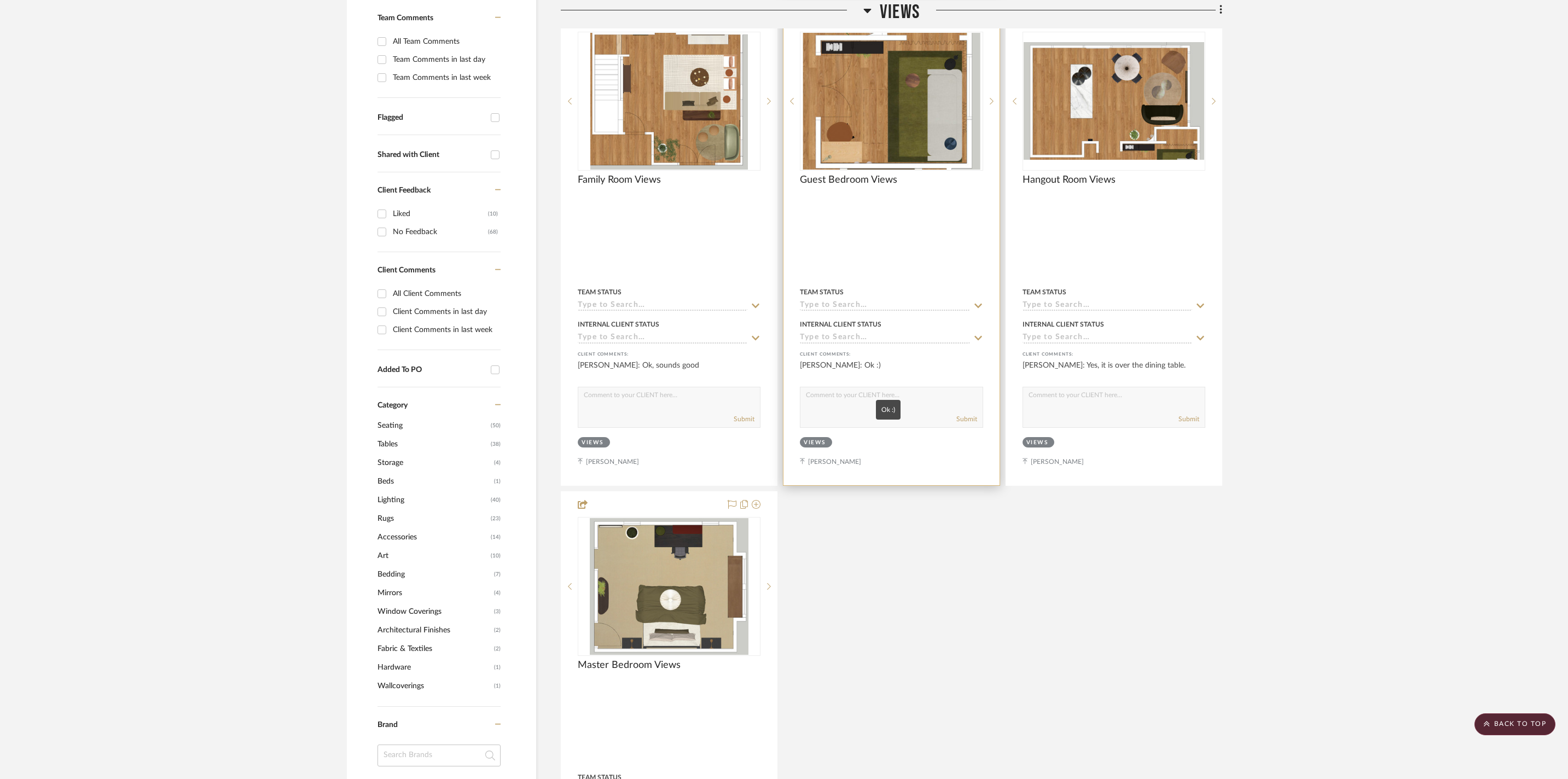
click at [858, 379] on div "[PERSON_NAME]: Ok :)" at bounding box center [891, 371] width 183 height 22
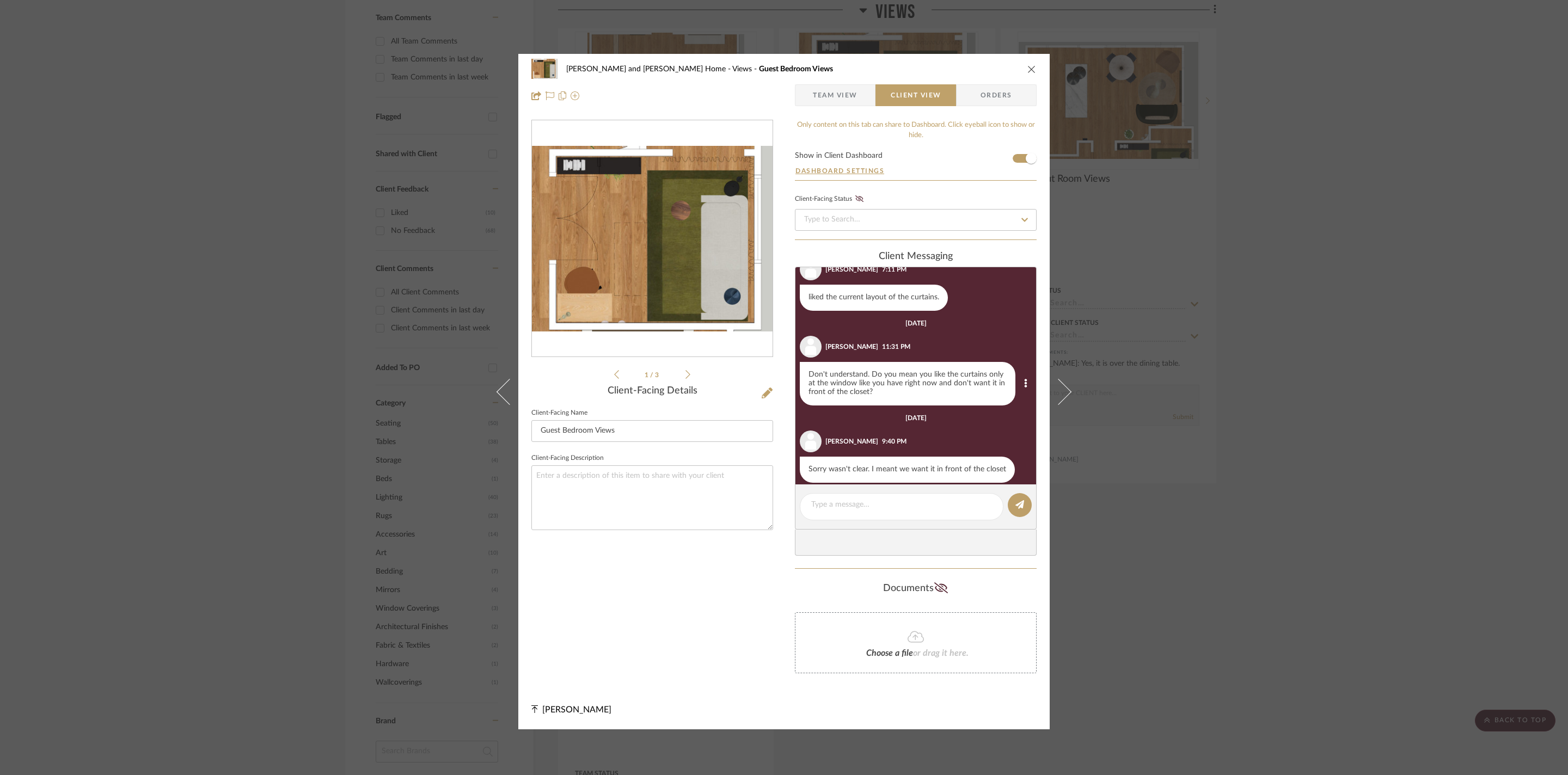
scroll to position [245, 0]
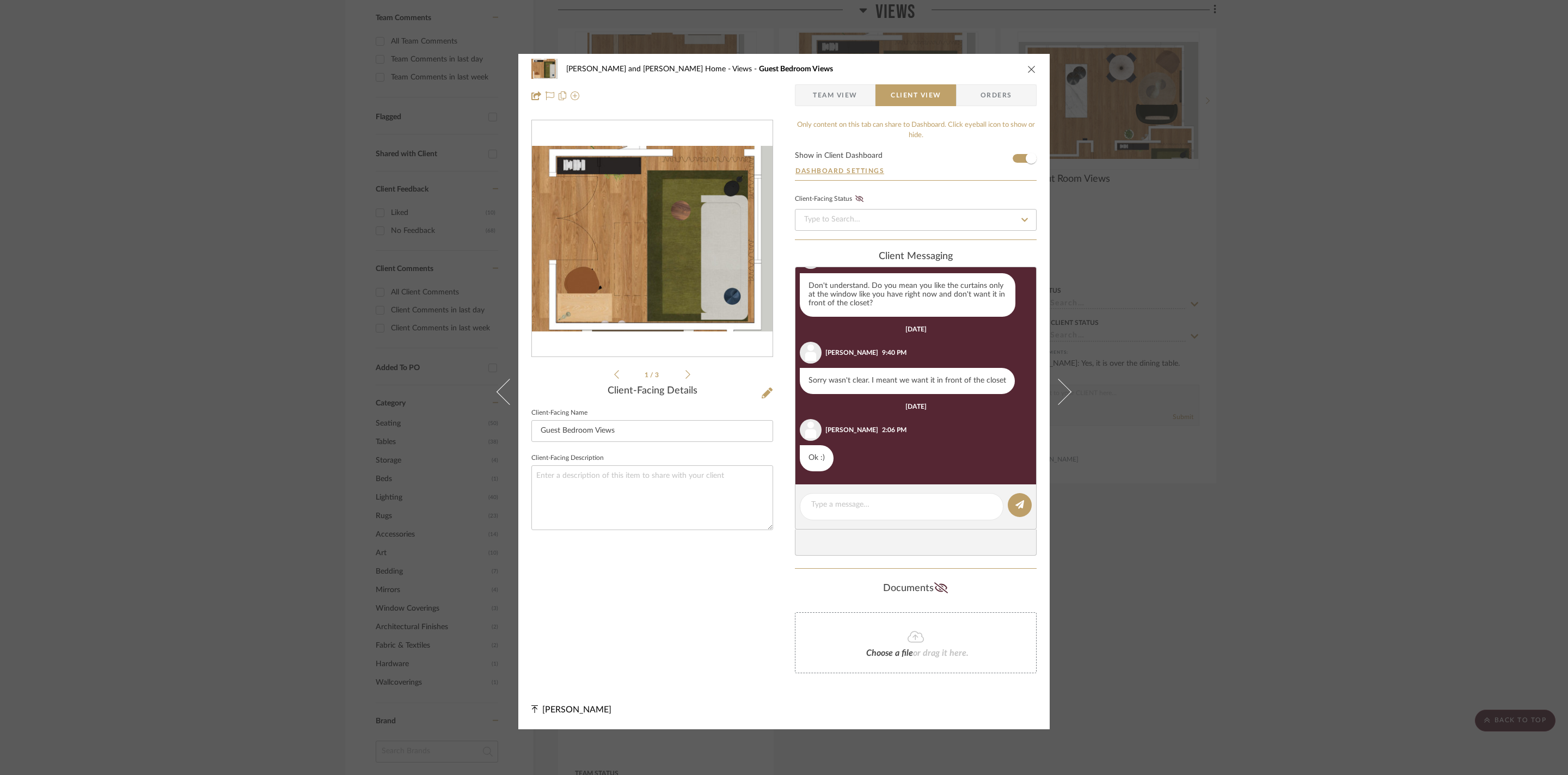
click at [1262, 384] on div "Sharika and Ashish Home Views Guest Bedroom Views Team View Client View Orders …" at bounding box center [784, 387] width 1568 height 775
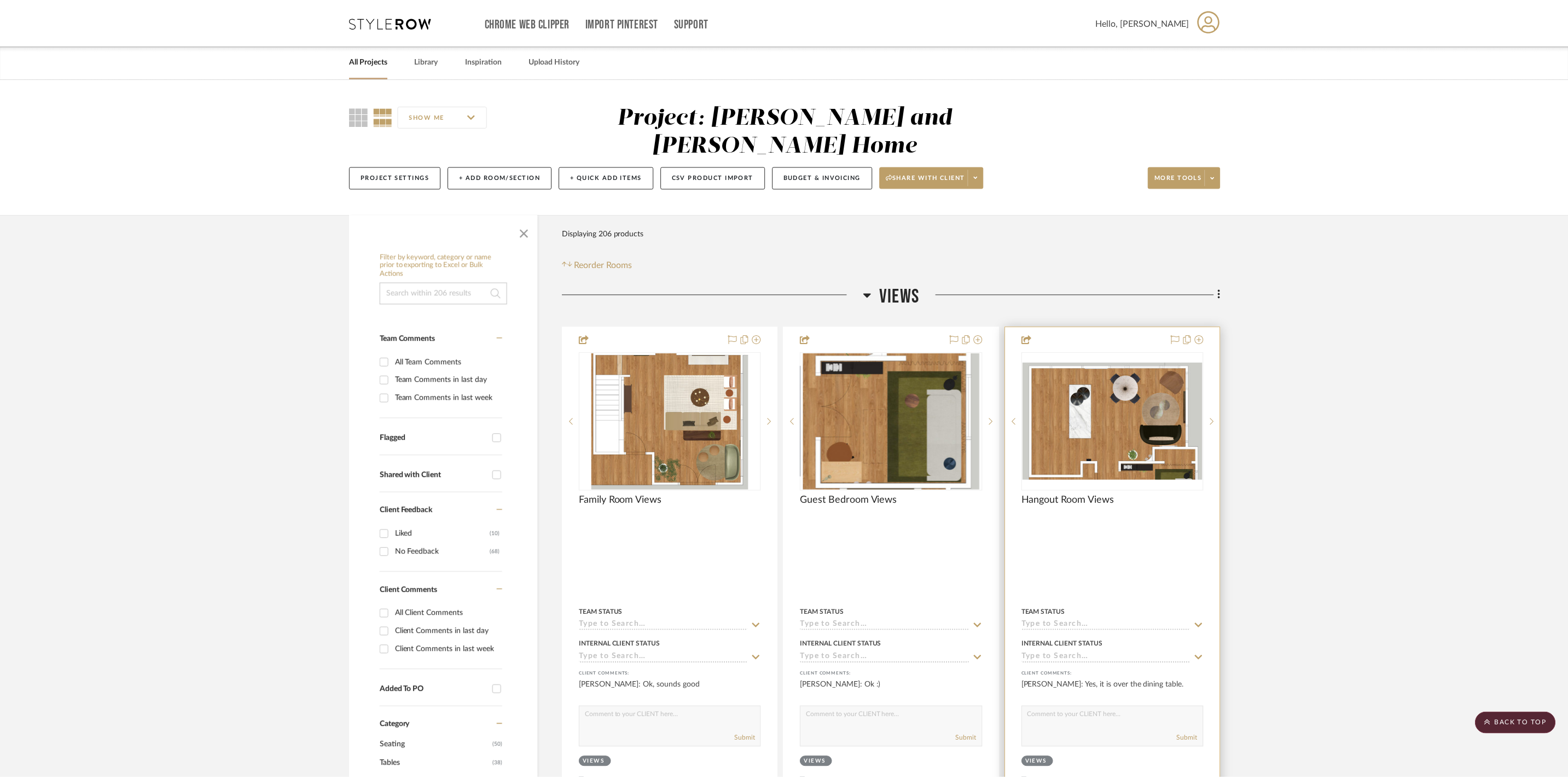
scroll to position [321, 0]
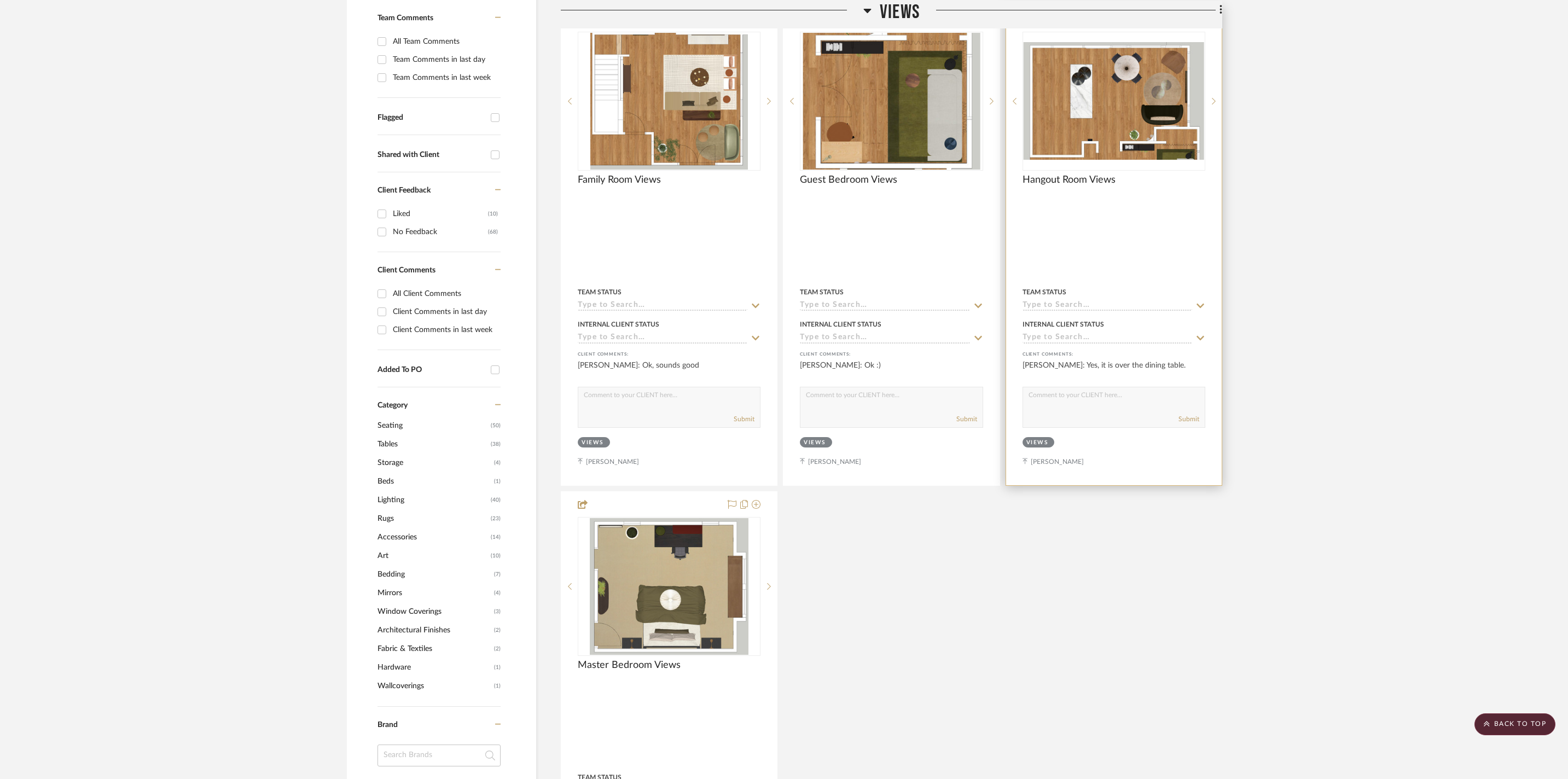
click at [1077, 111] on img "0" at bounding box center [1113, 101] width 180 height 117
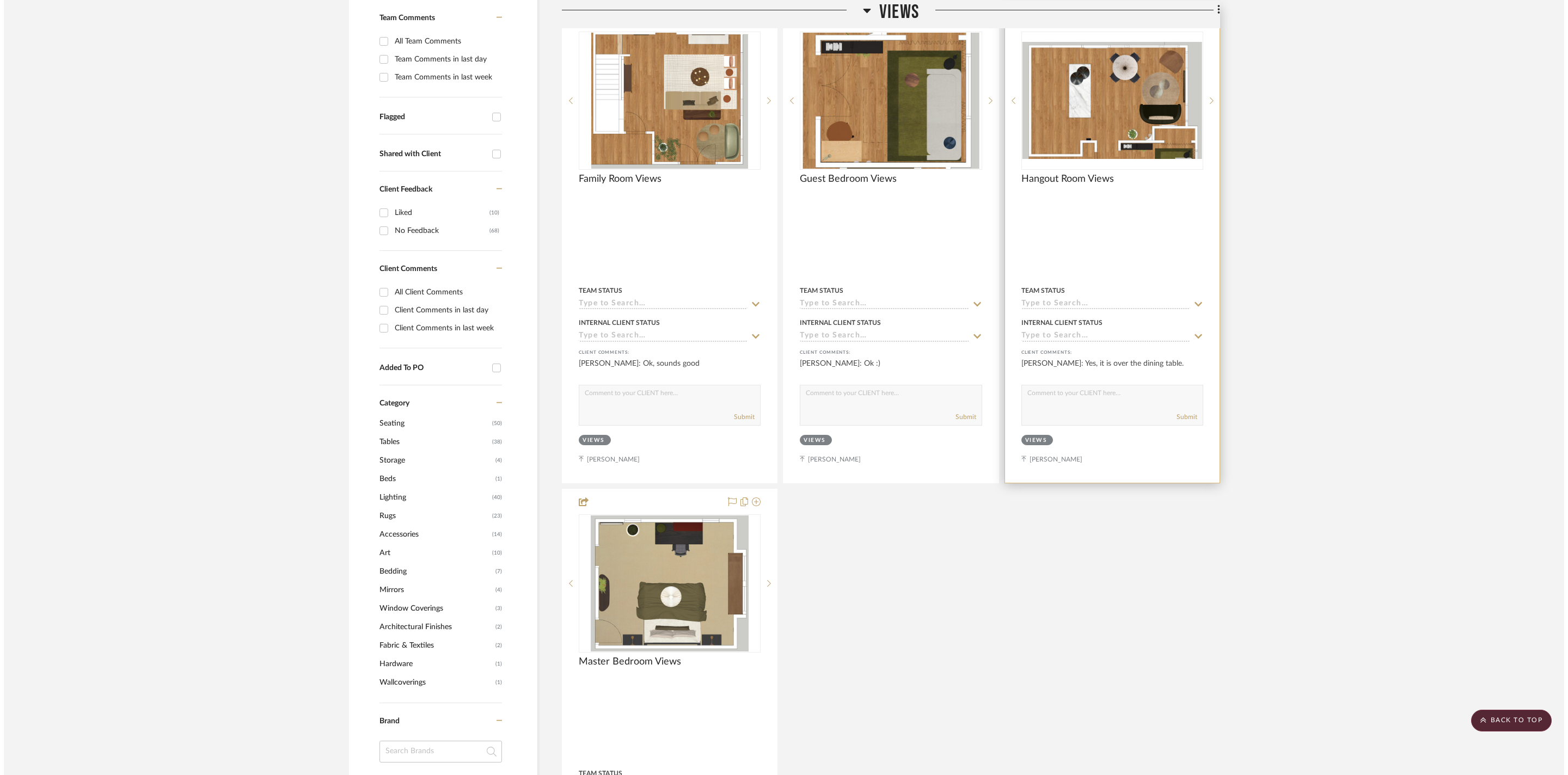
scroll to position [0, 0]
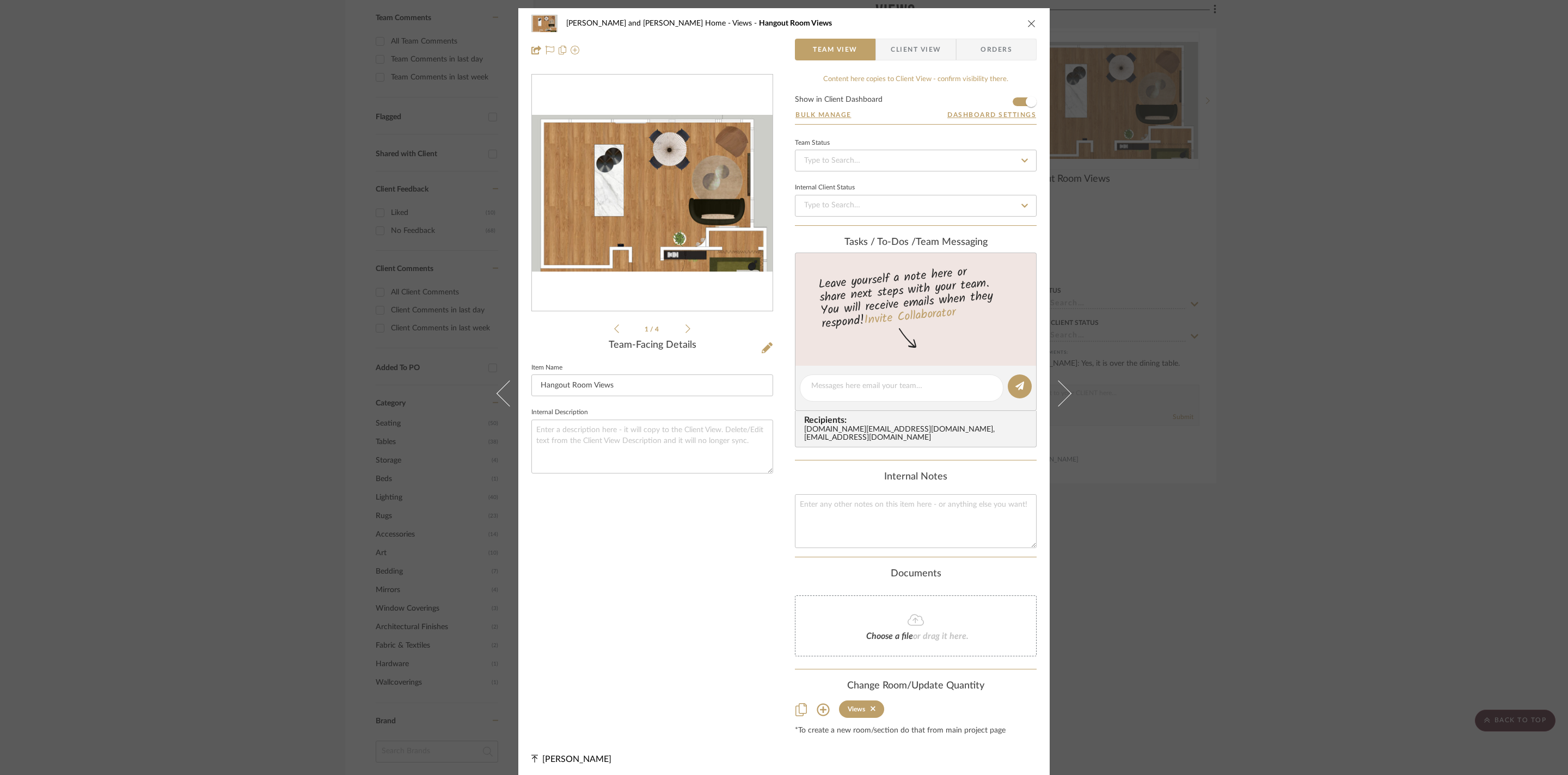
click at [1494, 324] on div "[PERSON_NAME] and [PERSON_NAME] Home Views Hangout Room Views Team View Client …" at bounding box center [784, 387] width 1568 height 775
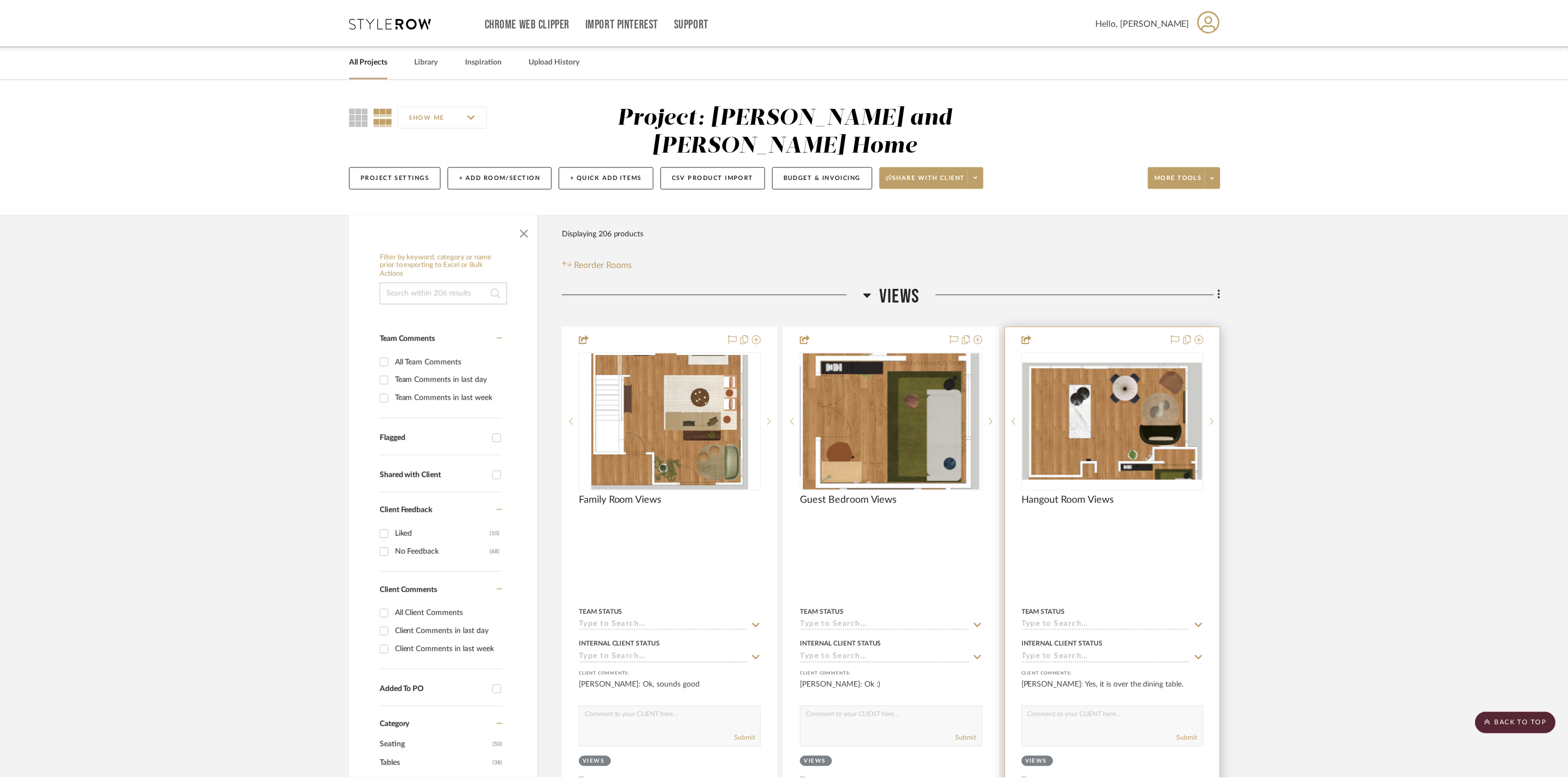
scroll to position [321, 0]
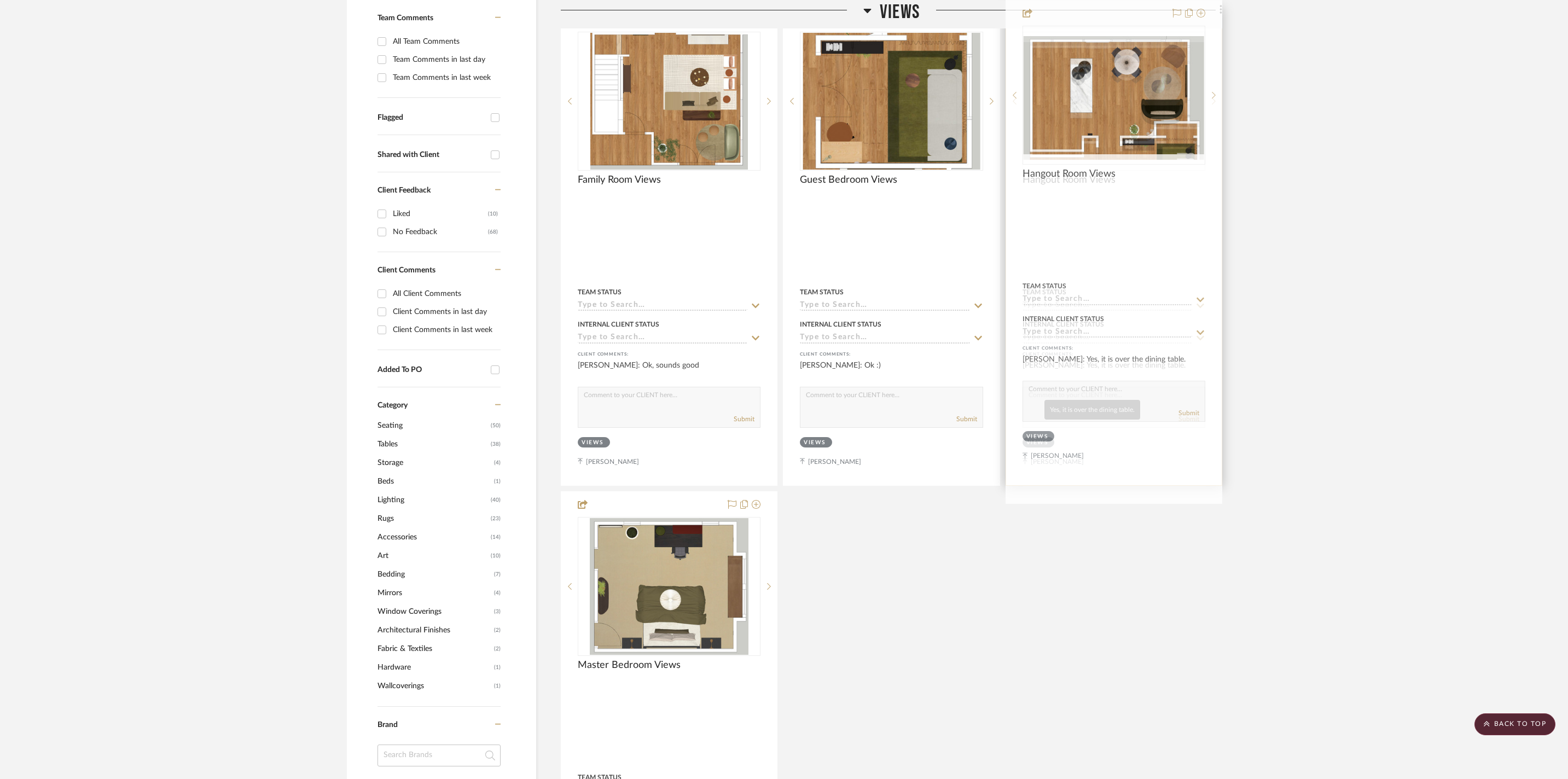
click at [1112, 381] on div "[PERSON_NAME]: Yes, it is over the dining table." at bounding box center [1114, 371] width 183 height 22
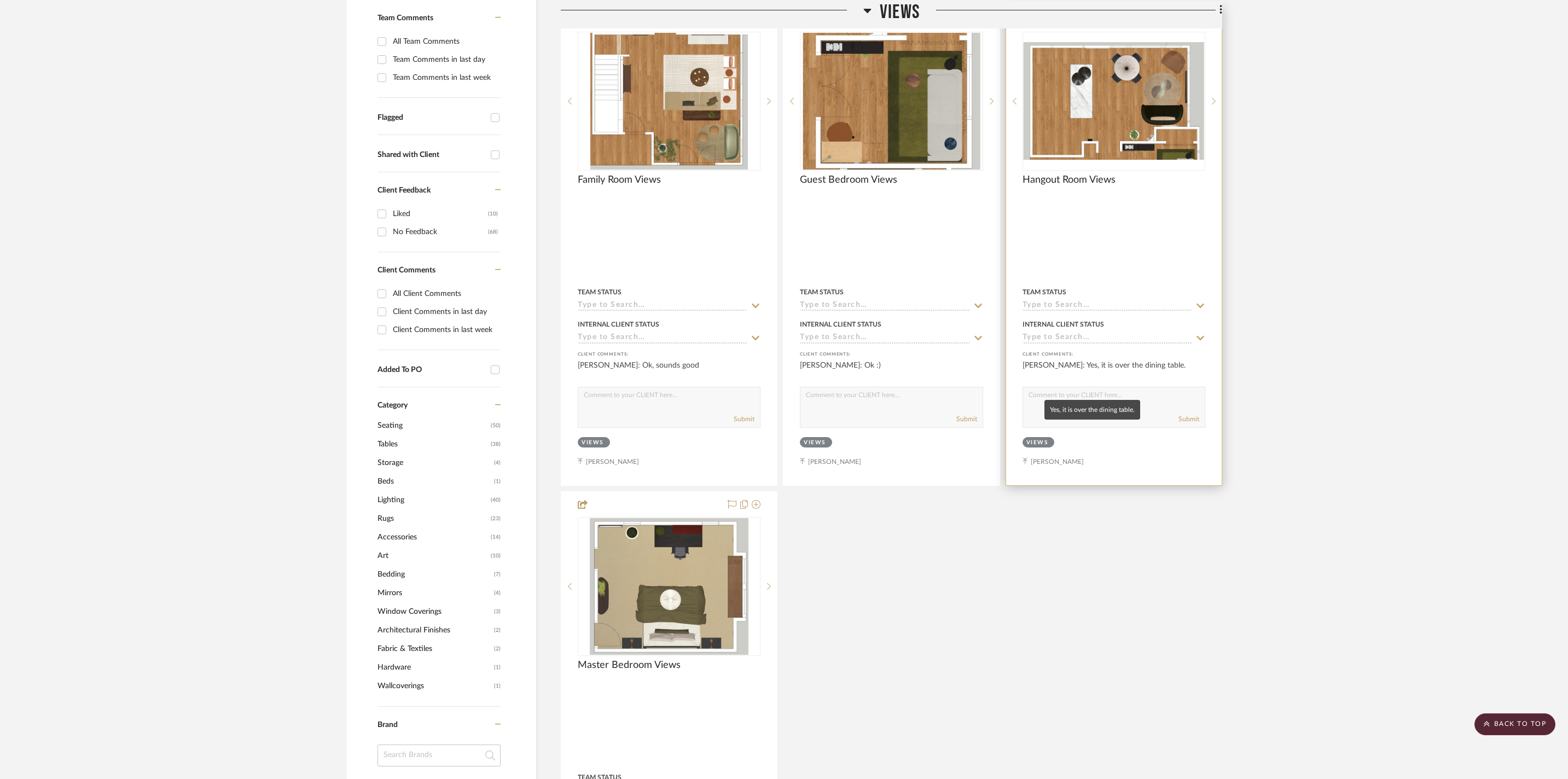
click at [1148, 382] on div "[PERSON_NAME]: Yes, it is over the dining table." at bounding box center [1114, 371] width 183 height 22
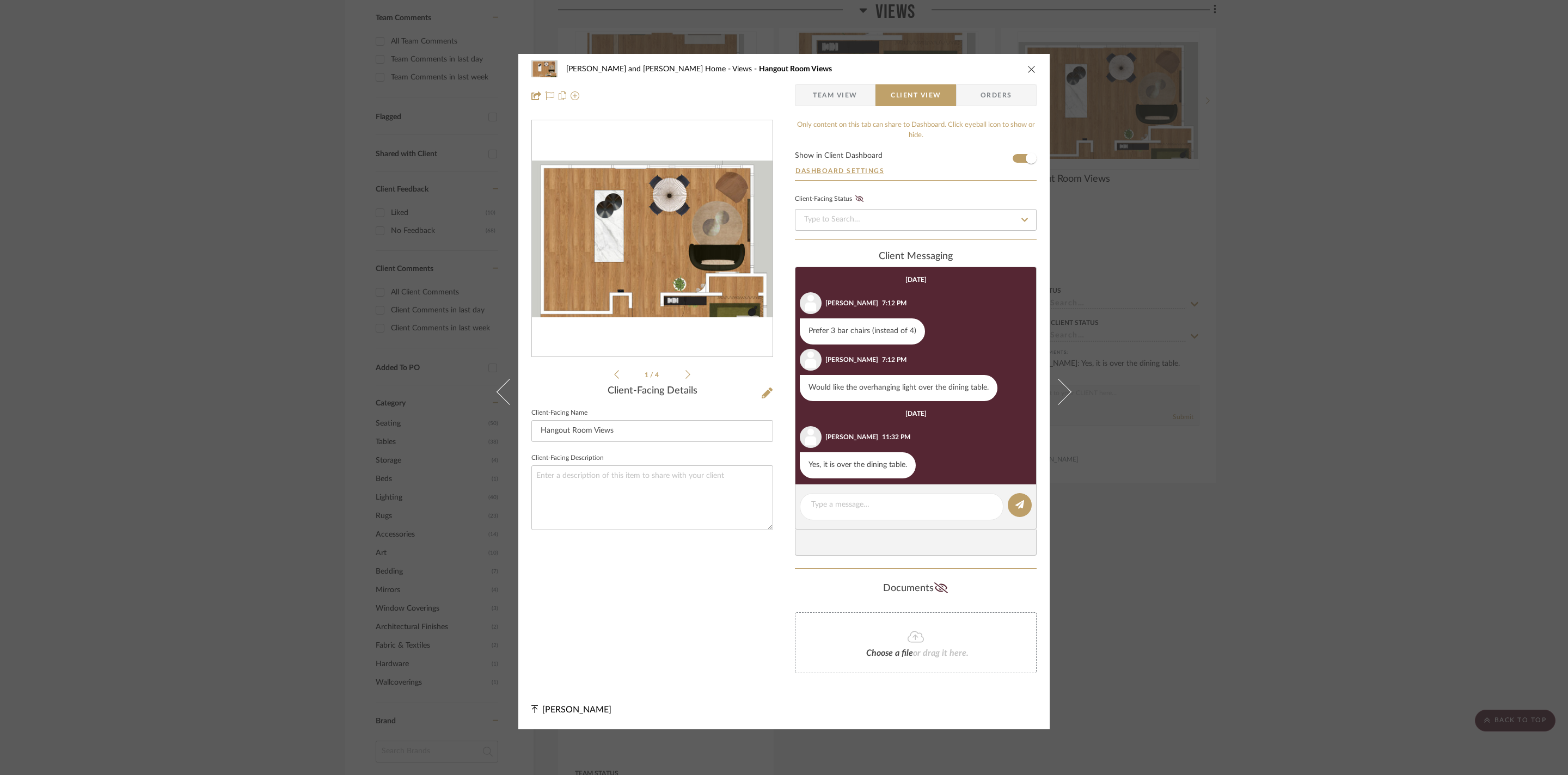
scroll to position [34, 0]
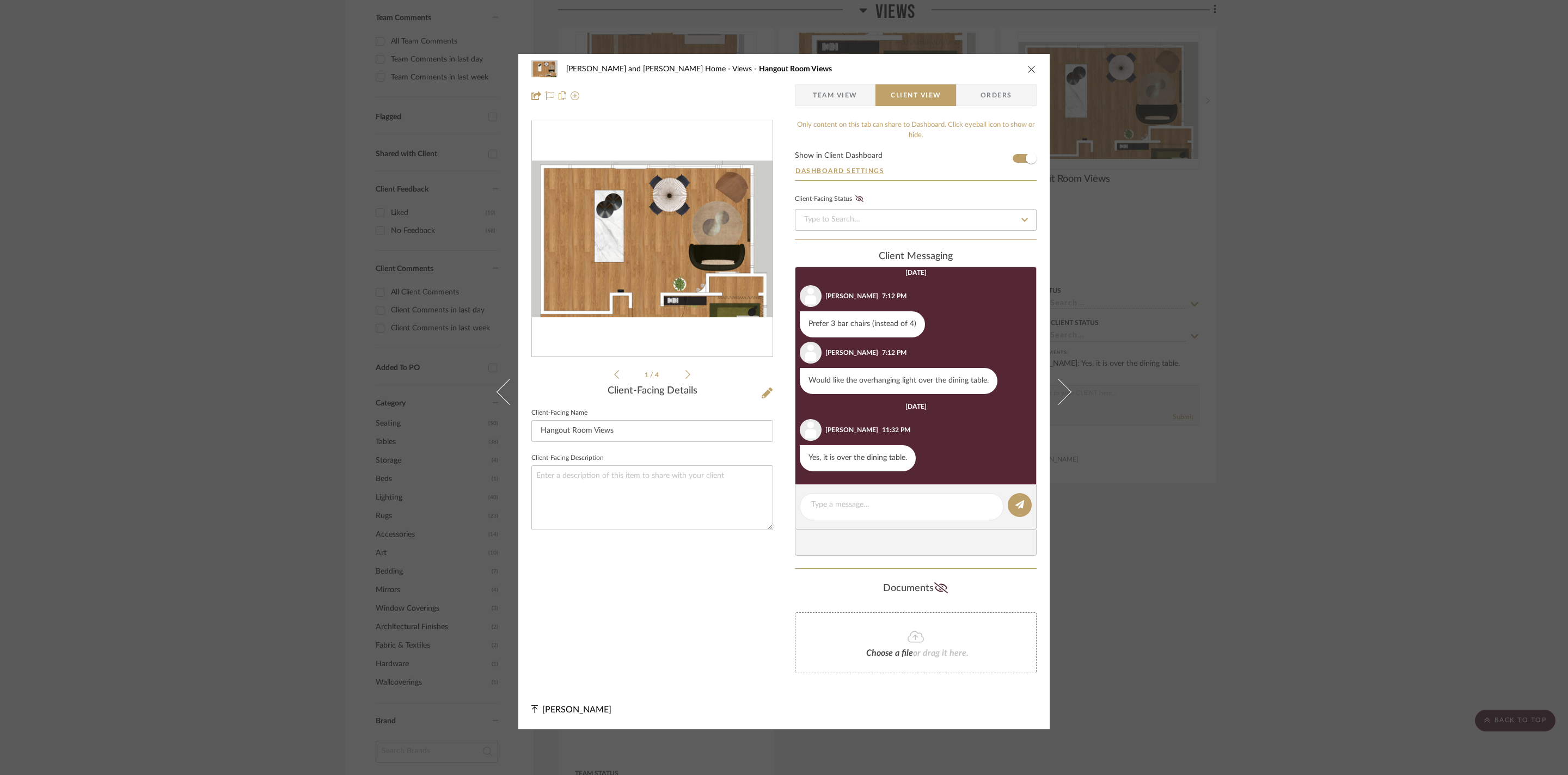
click at [1262, 474] on div "Sharika and Ashish Home Views Hangout Room Views Team View Client View Orders 1…" at bounding box center [784, 387] width 1568 height 775
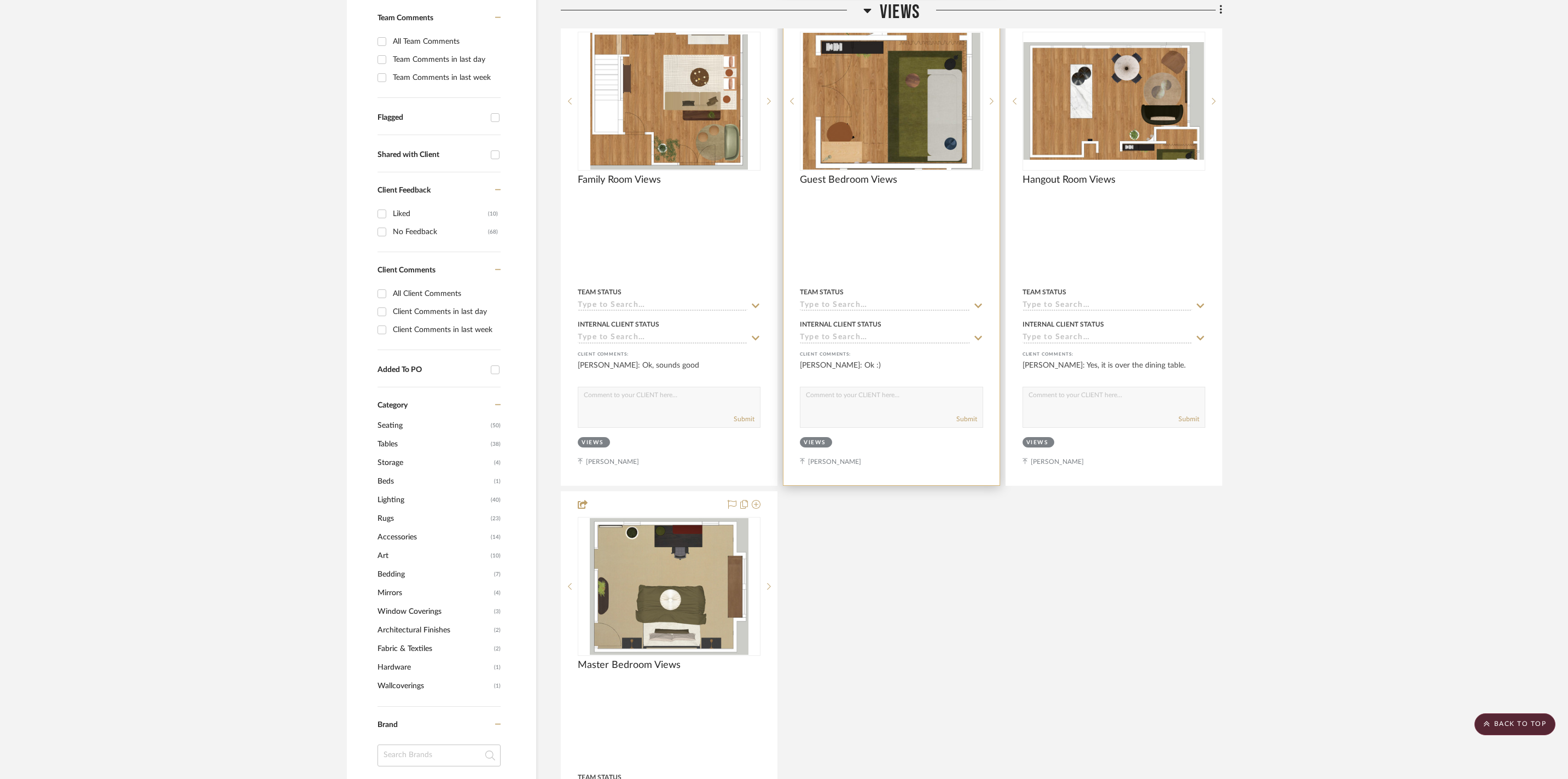
scroll to position [132, 0]
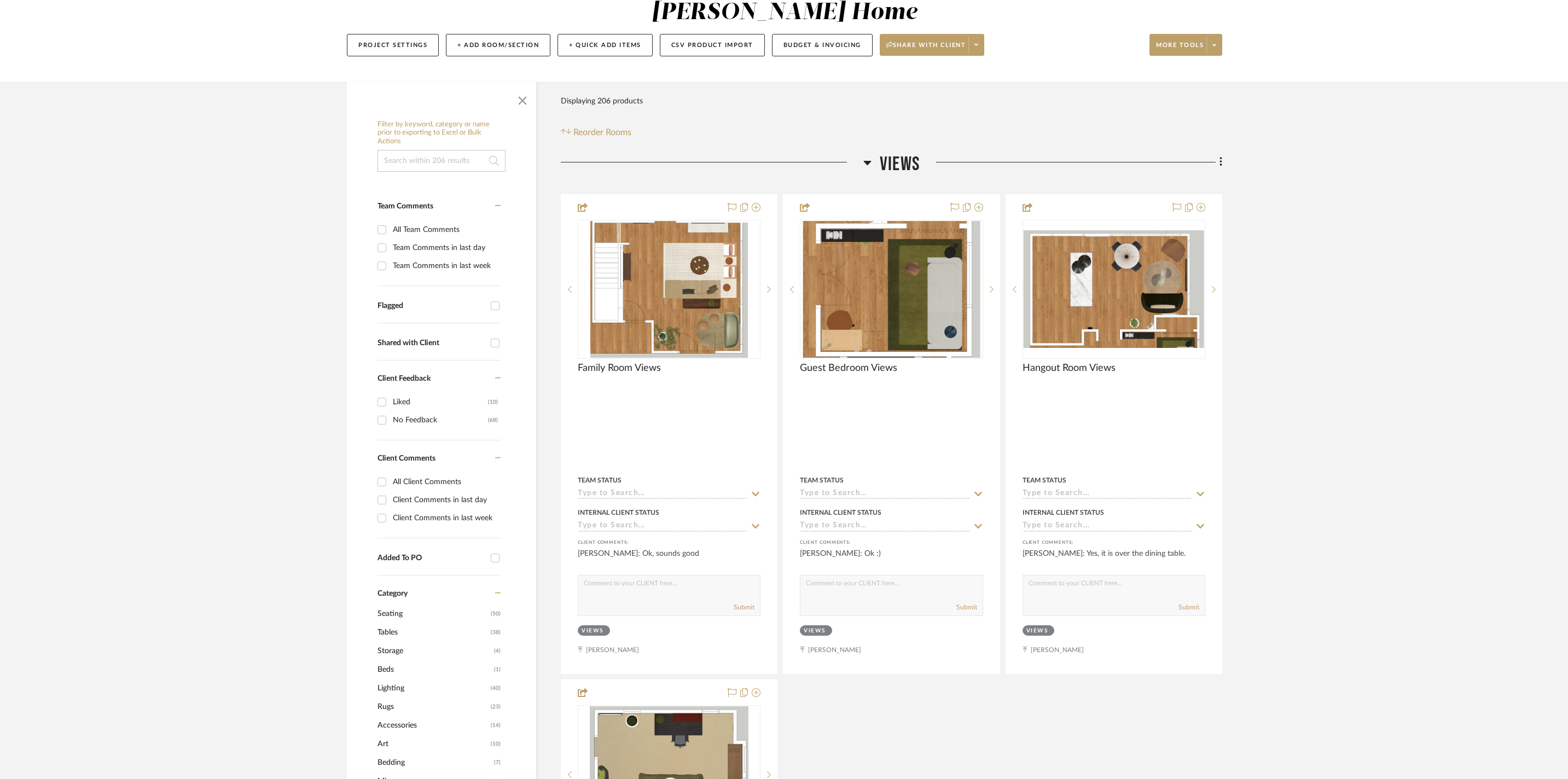
click at [874, 154] on h3 "Views" at bounding box center [892, 165] width 56 height 24
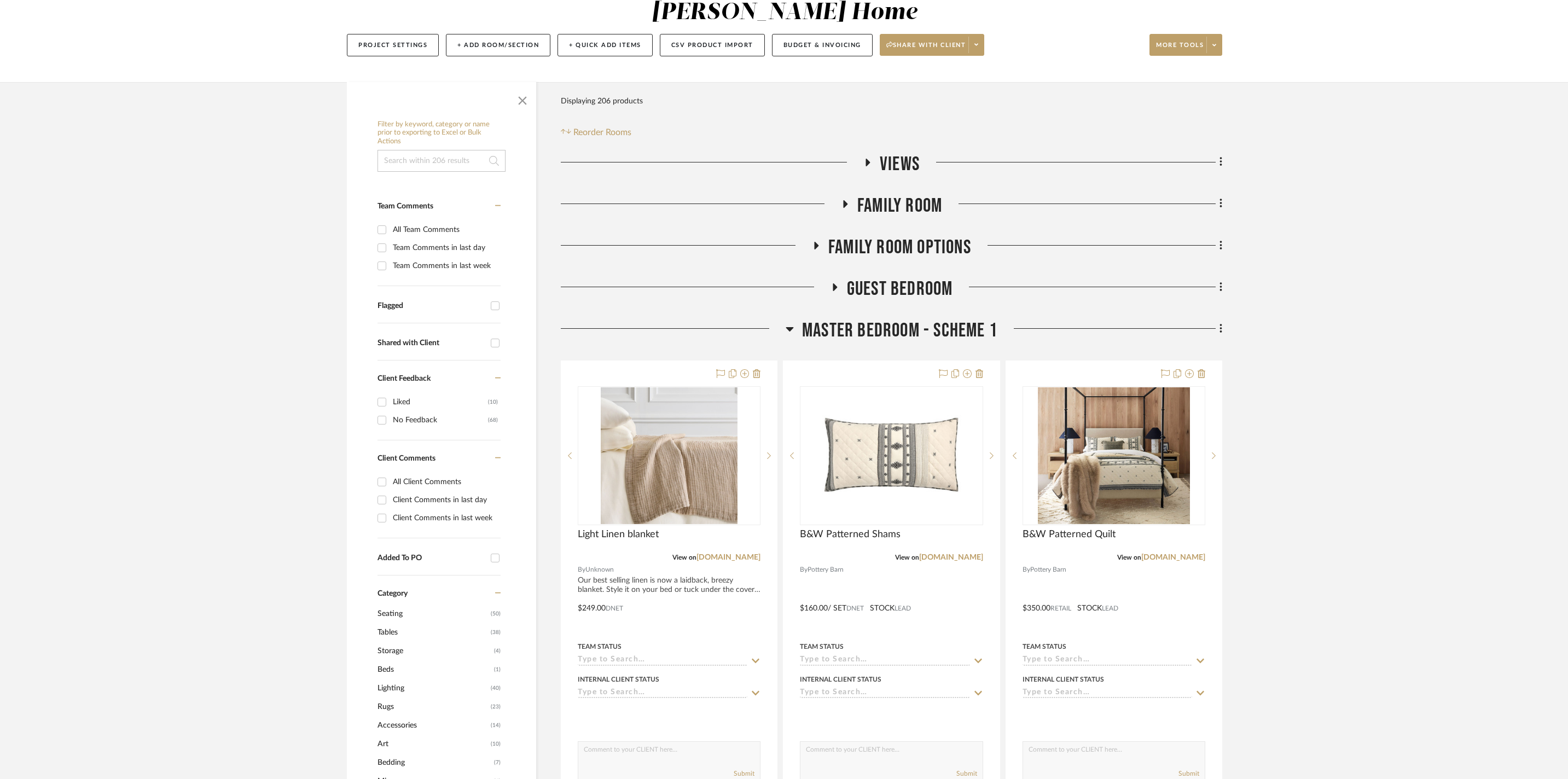
click at [790, 327] on icon at bounding box center [790, 330] width 7 height 4
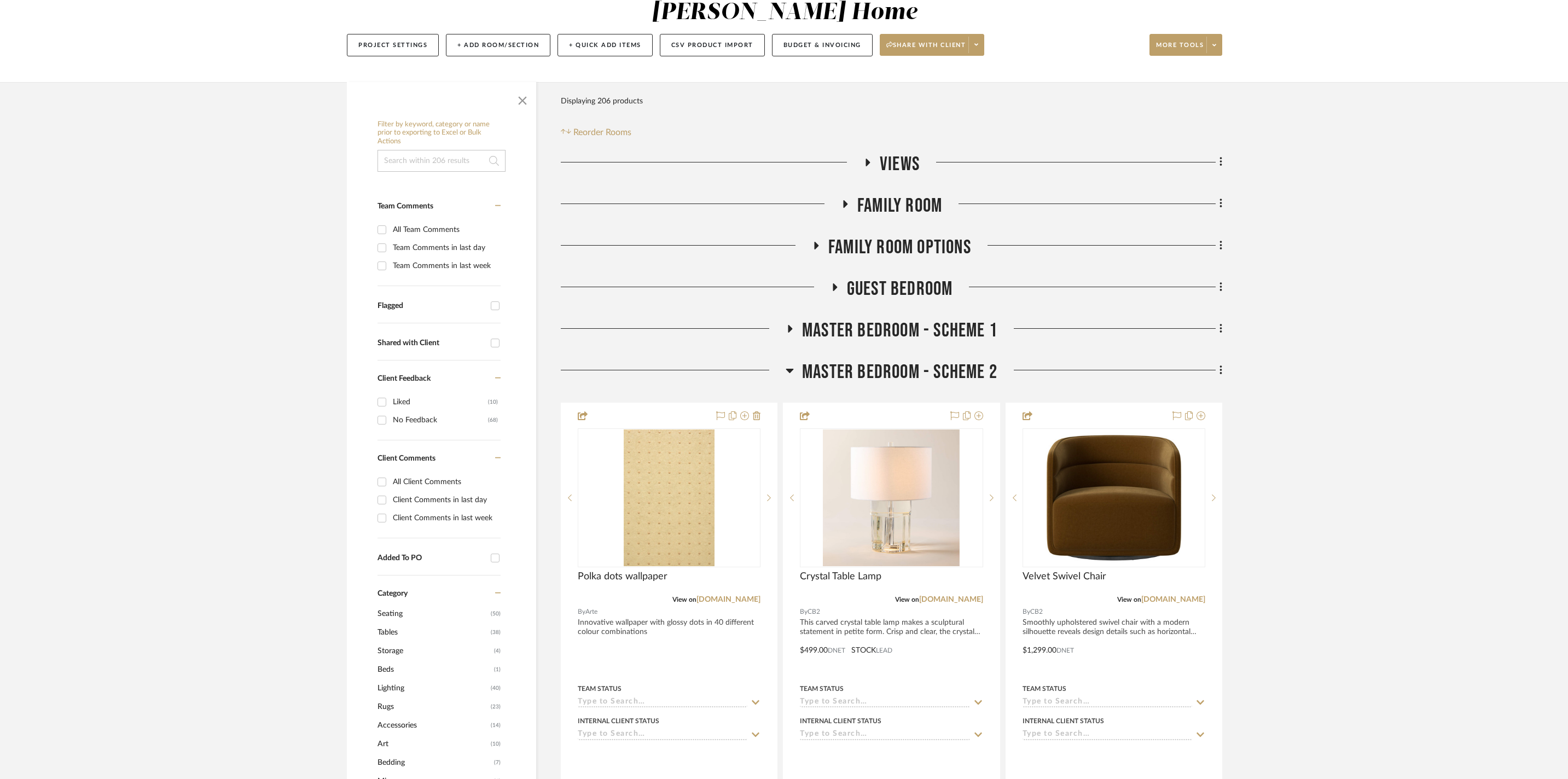
click at [796, 362] on h3 "Master Bedroom - Scheme 2" at bounding box center [891, 372] width 212 height 24
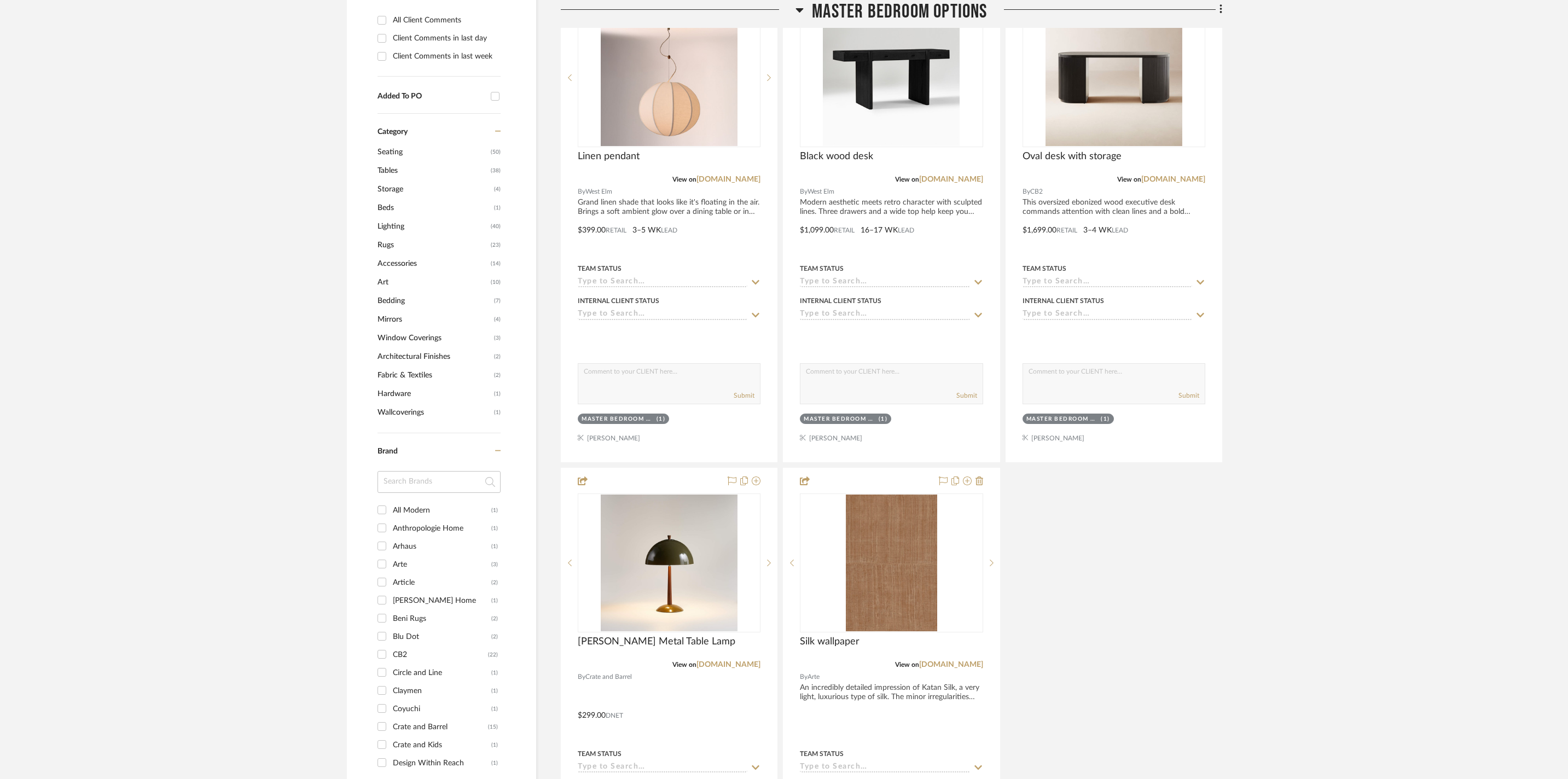
scroll to position [0, 0]
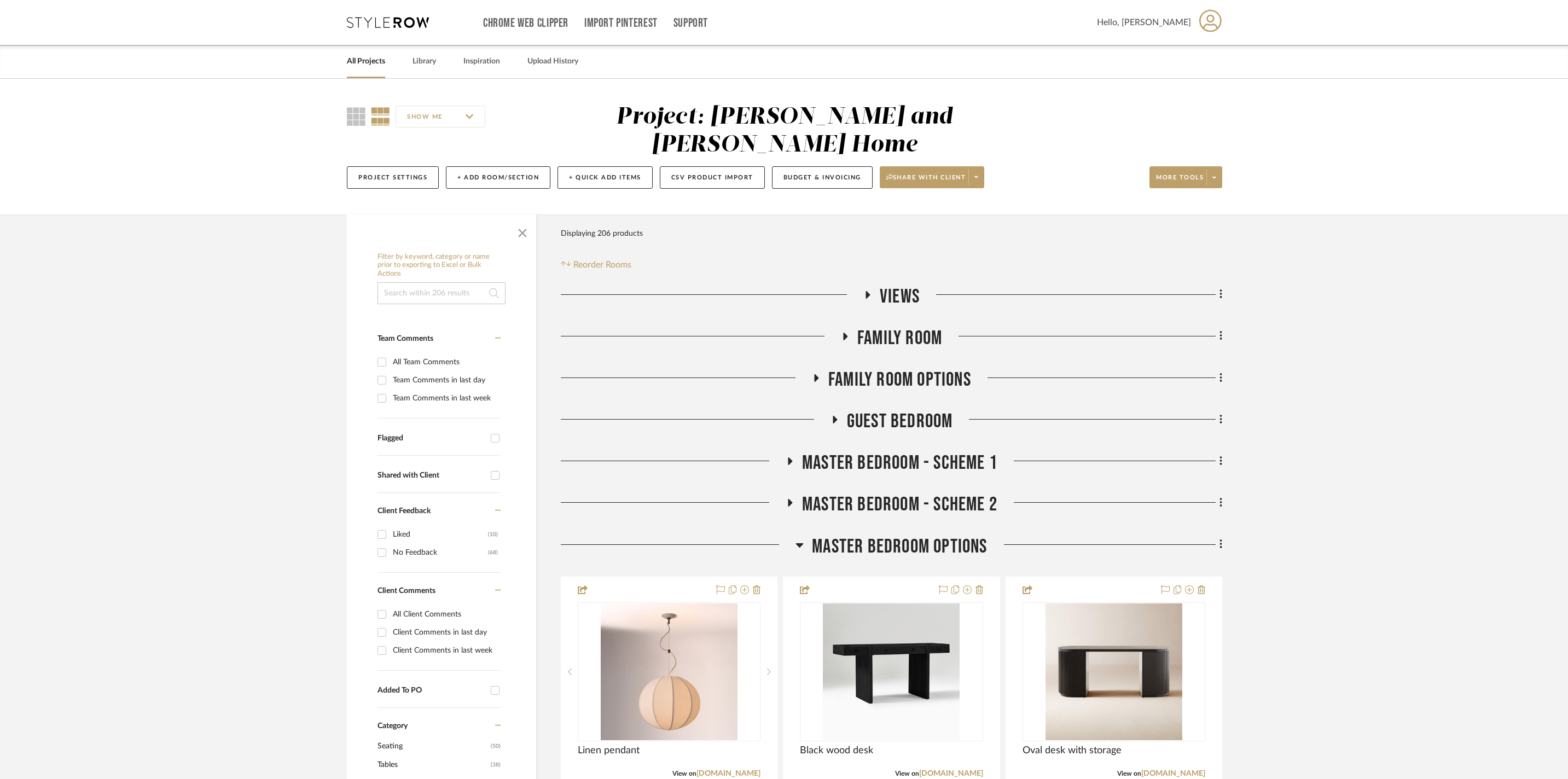
click at [802, 539] on icon at bounding box center [799, 545] width 8 height 13
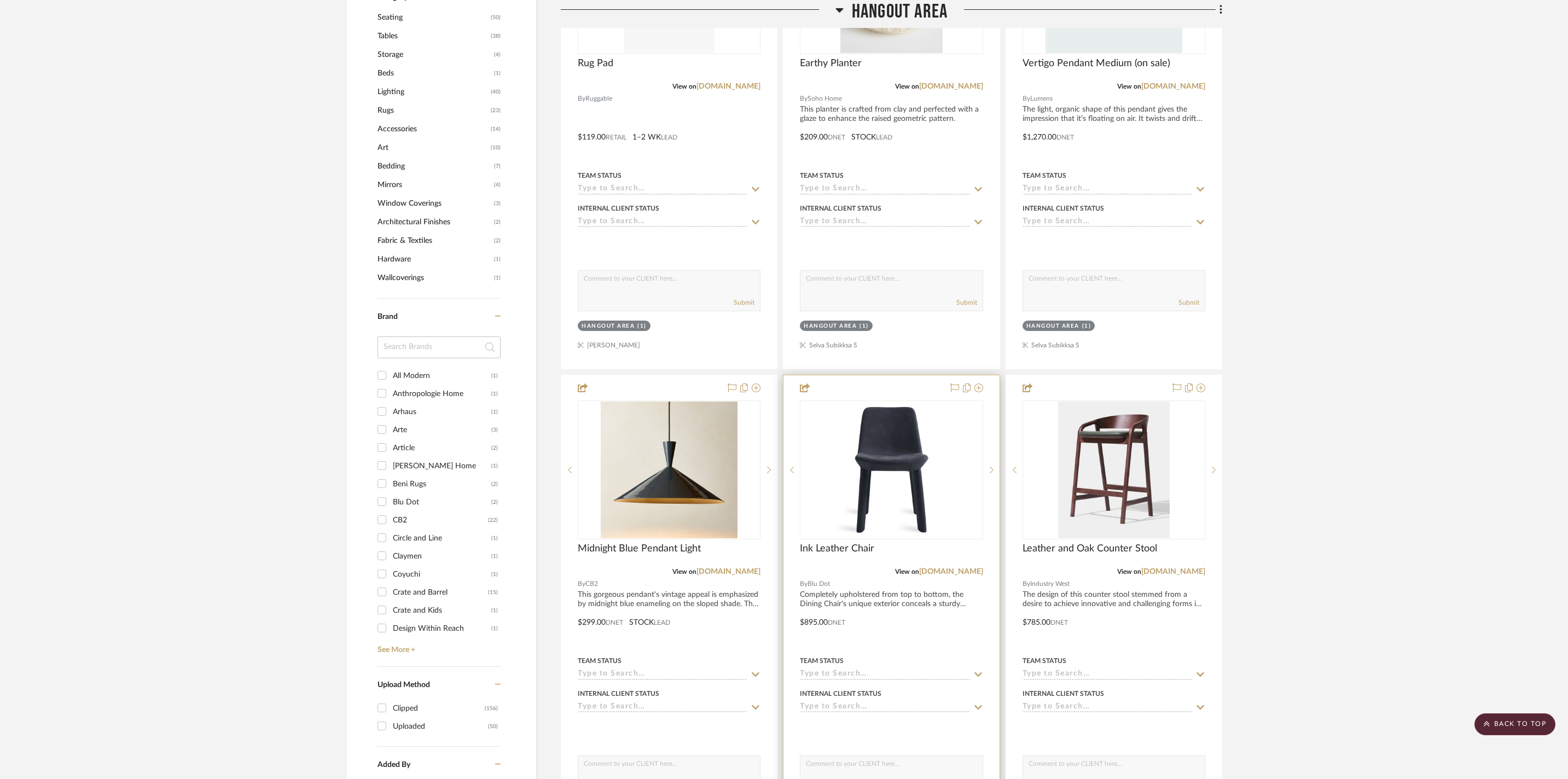
scroll to position [858, 0]
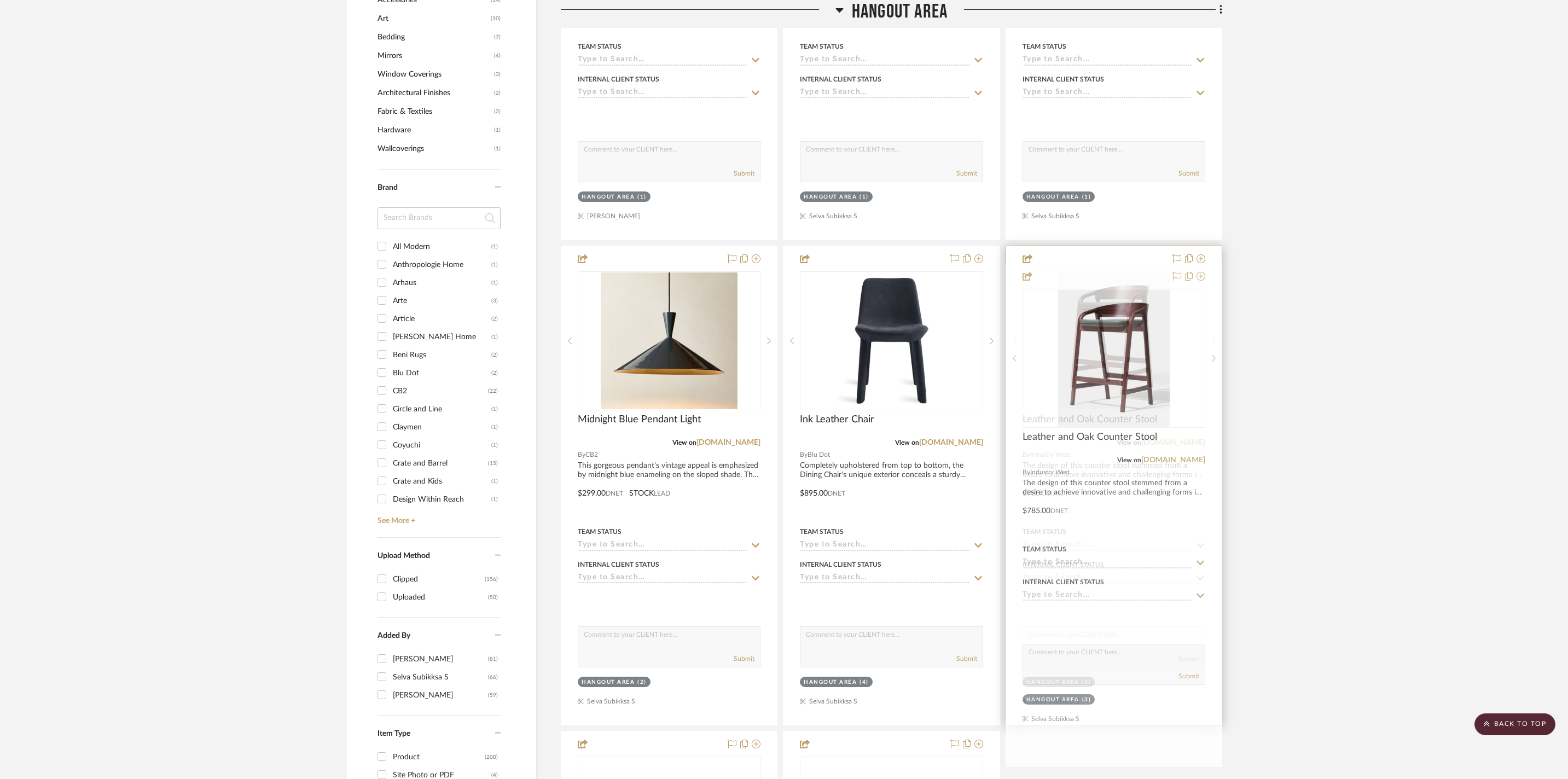
click at [1117, 521] on div at bounding box center [1114, 486] width 215 height 479
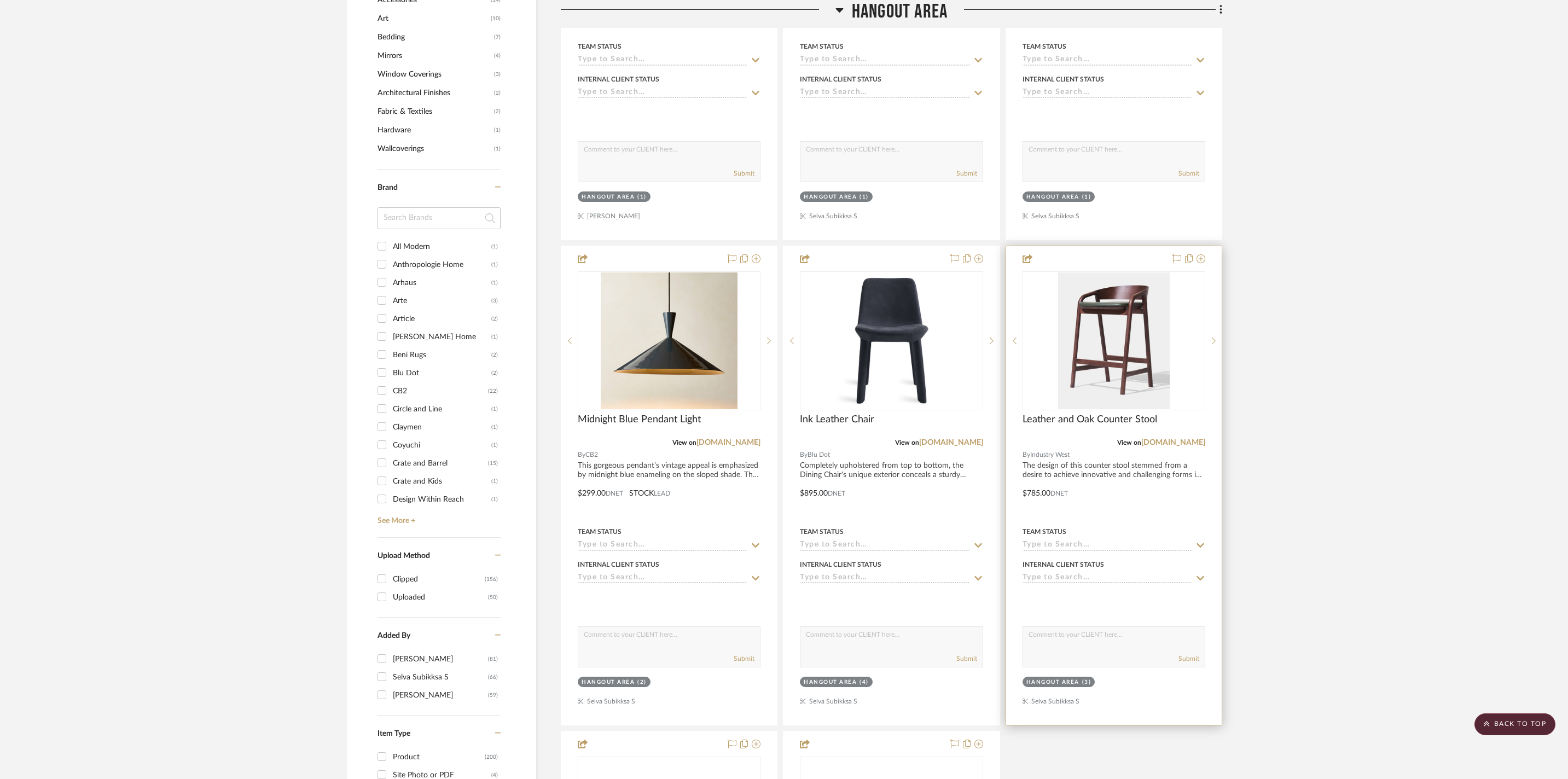
click at [1154, 515] on div at bounding box center [1114, 486] width 215 height 479
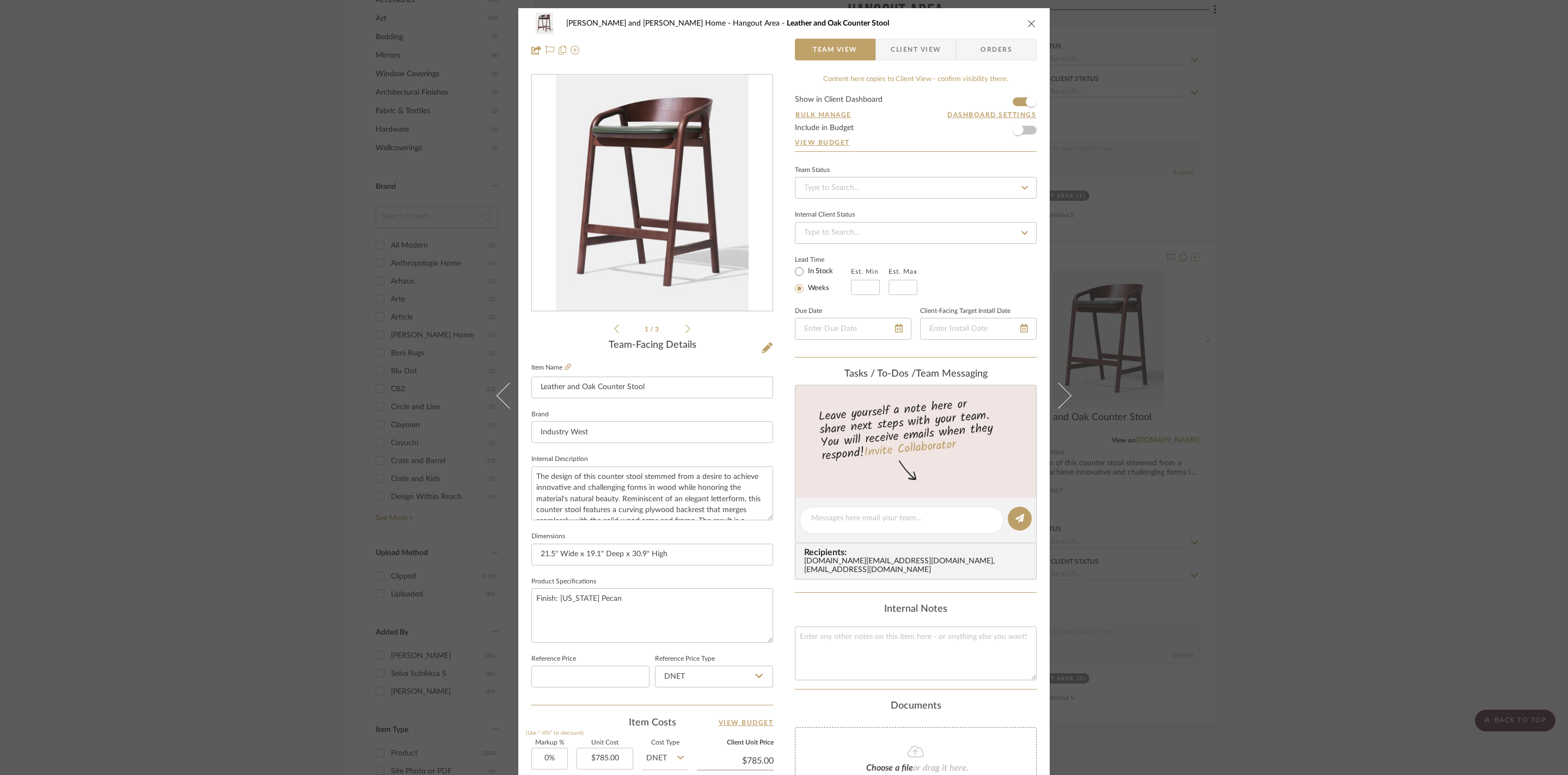
scroll to position [202, 0]
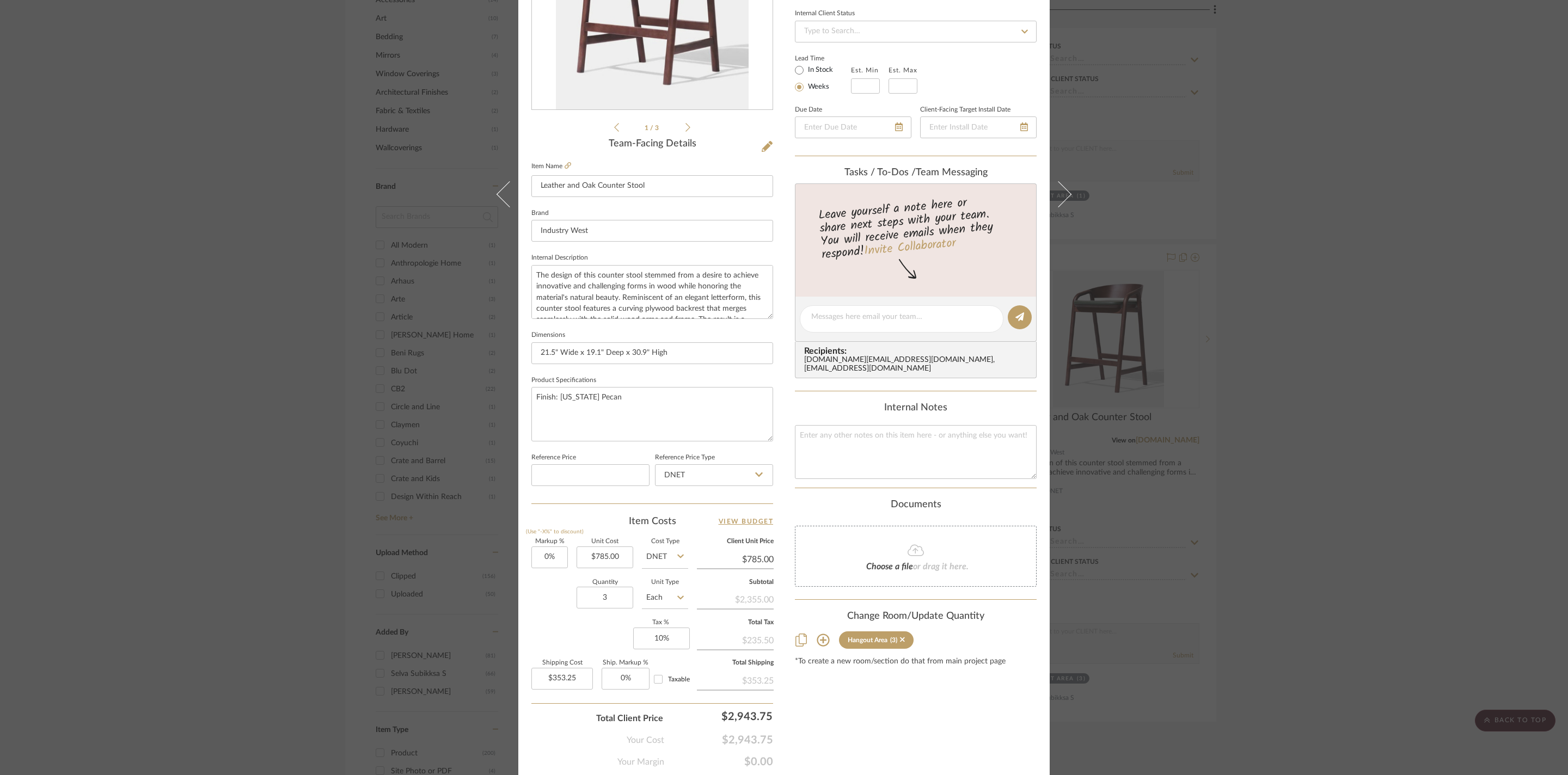
click at [1410, 465] on div "Sharika and Ashish Home Hangout Area Leather and Oak Counter Stool Team View Cl…" at bounding box center [784, 387] width 1568 height 775
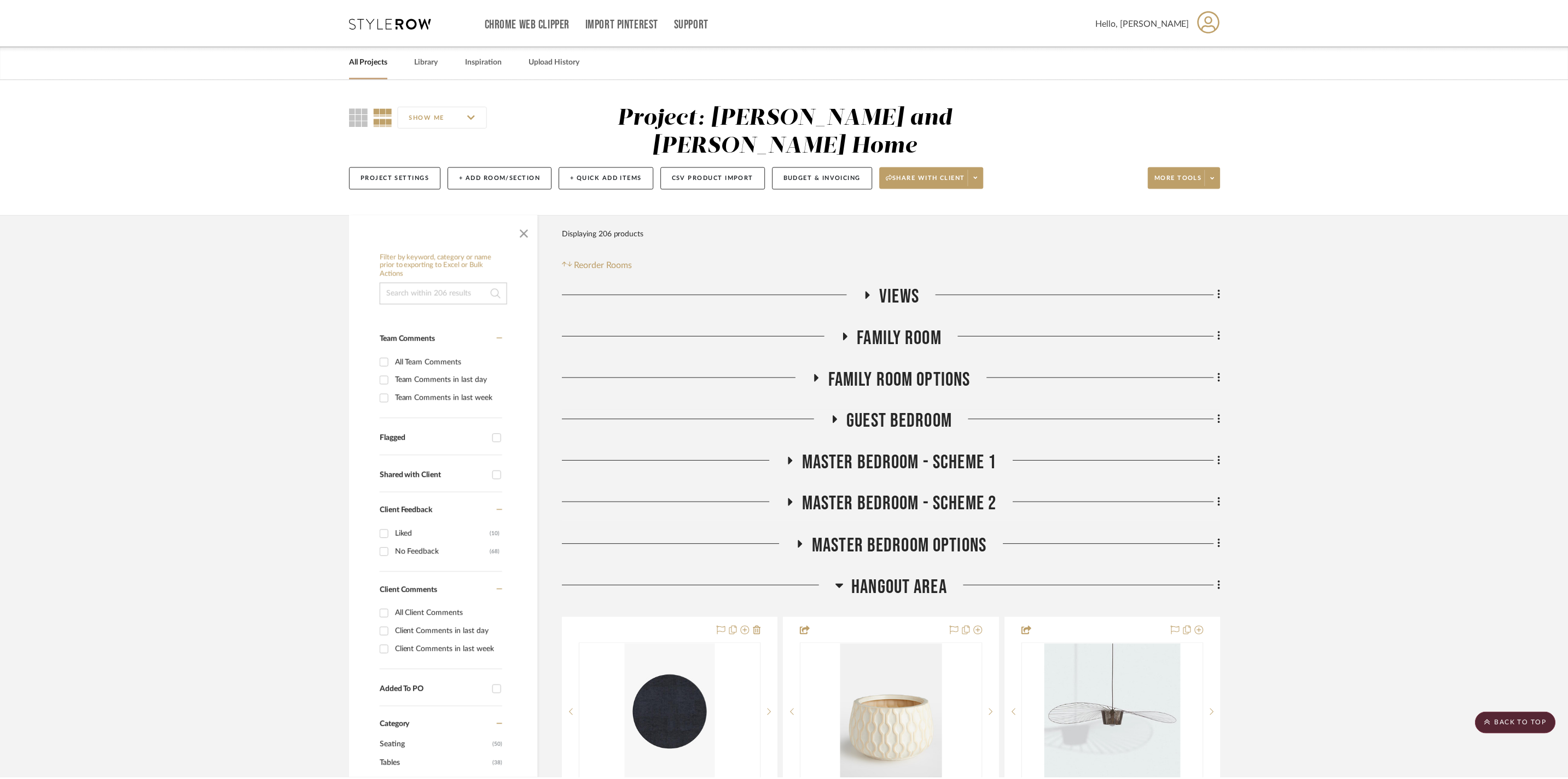
scroll to position [858, 0]
